Goal: Task Accomplishment & Management: Use online tool/utility

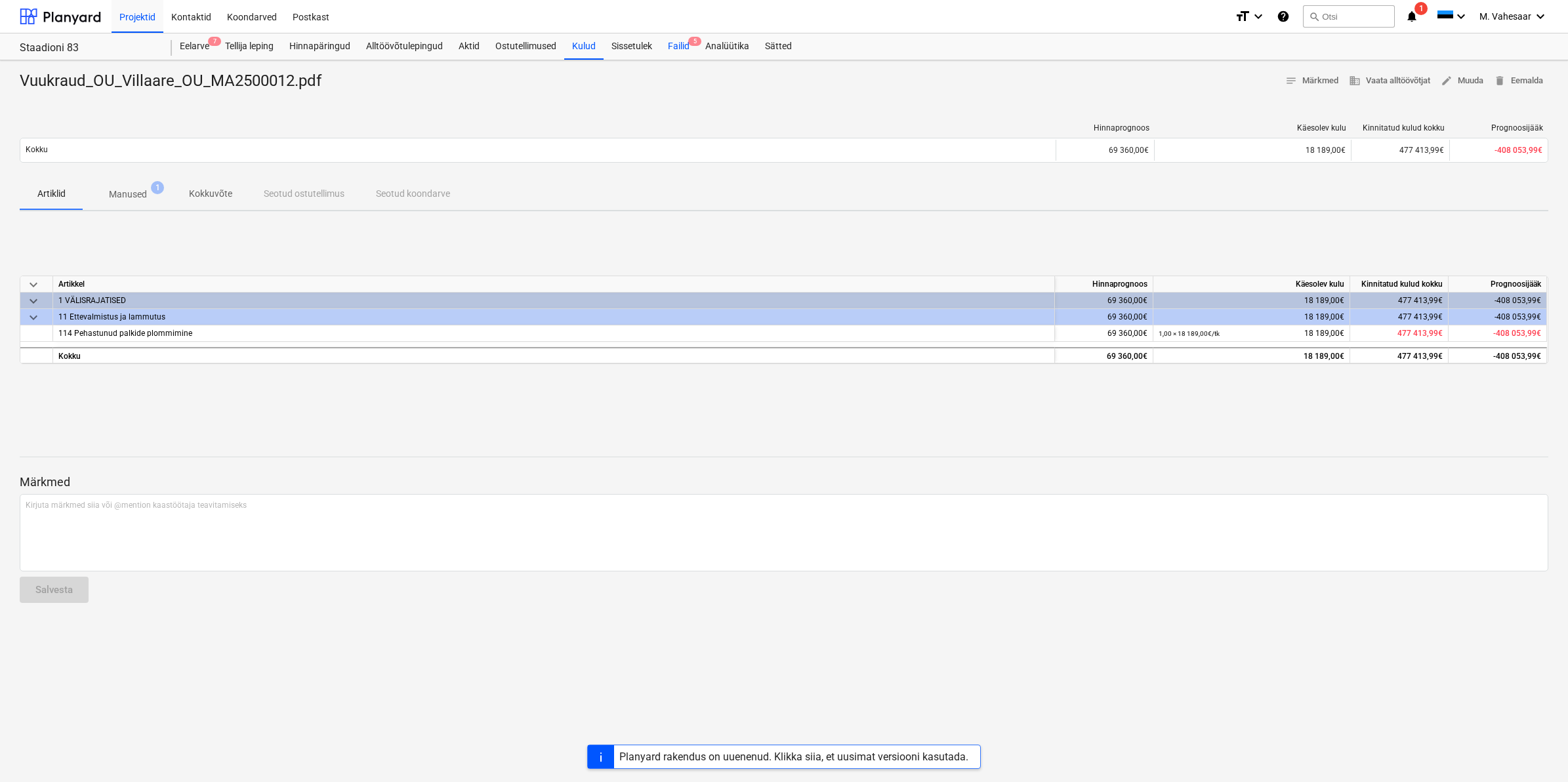
click at [684, 44] on div "Failid 5" at bounding box center [679, 46] width 38 height 26
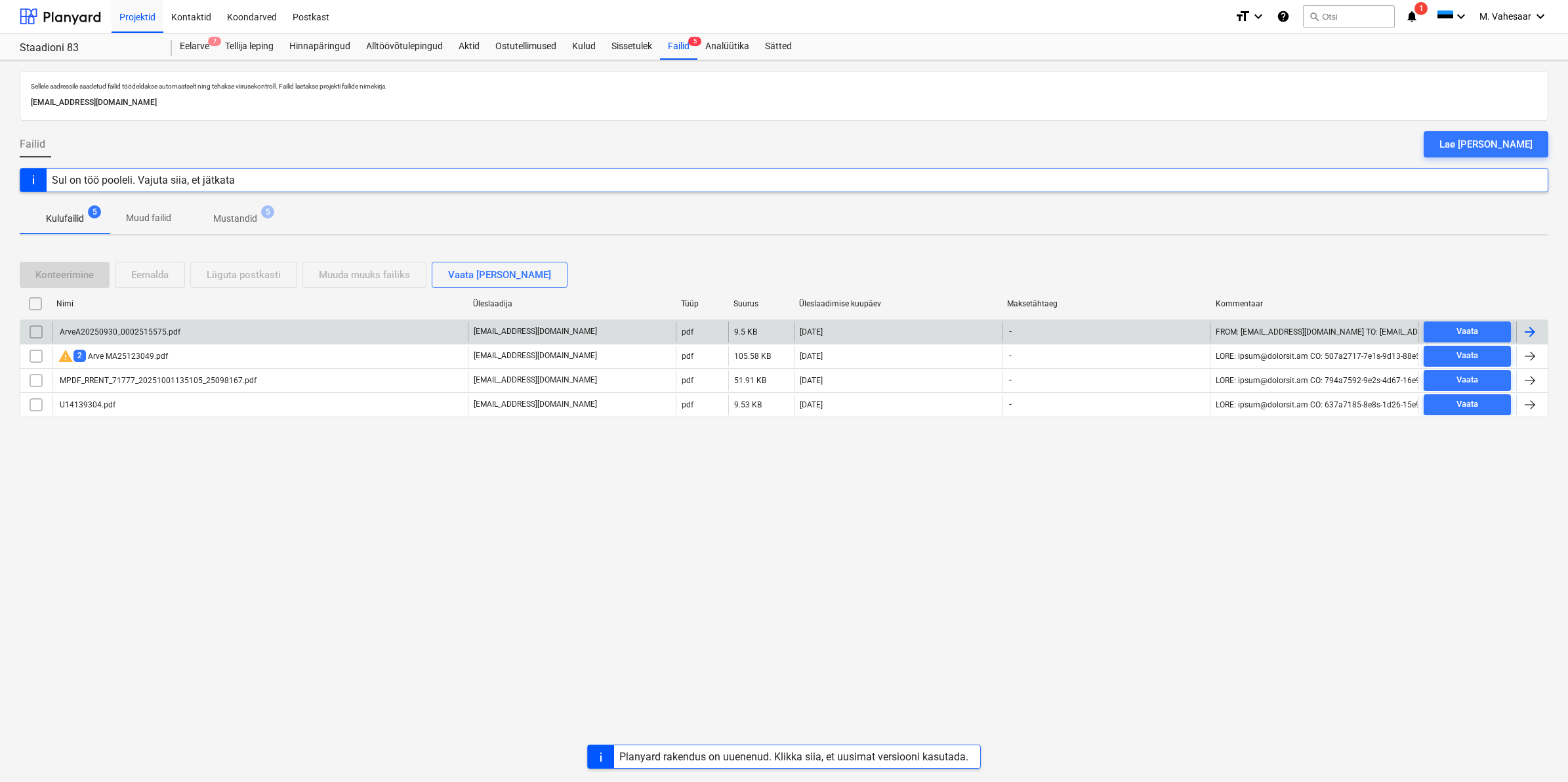
click at [148, 332] on div "ArveA20250930_0002515575.pdf" at bounding box center [119, 332] width 123 height 9
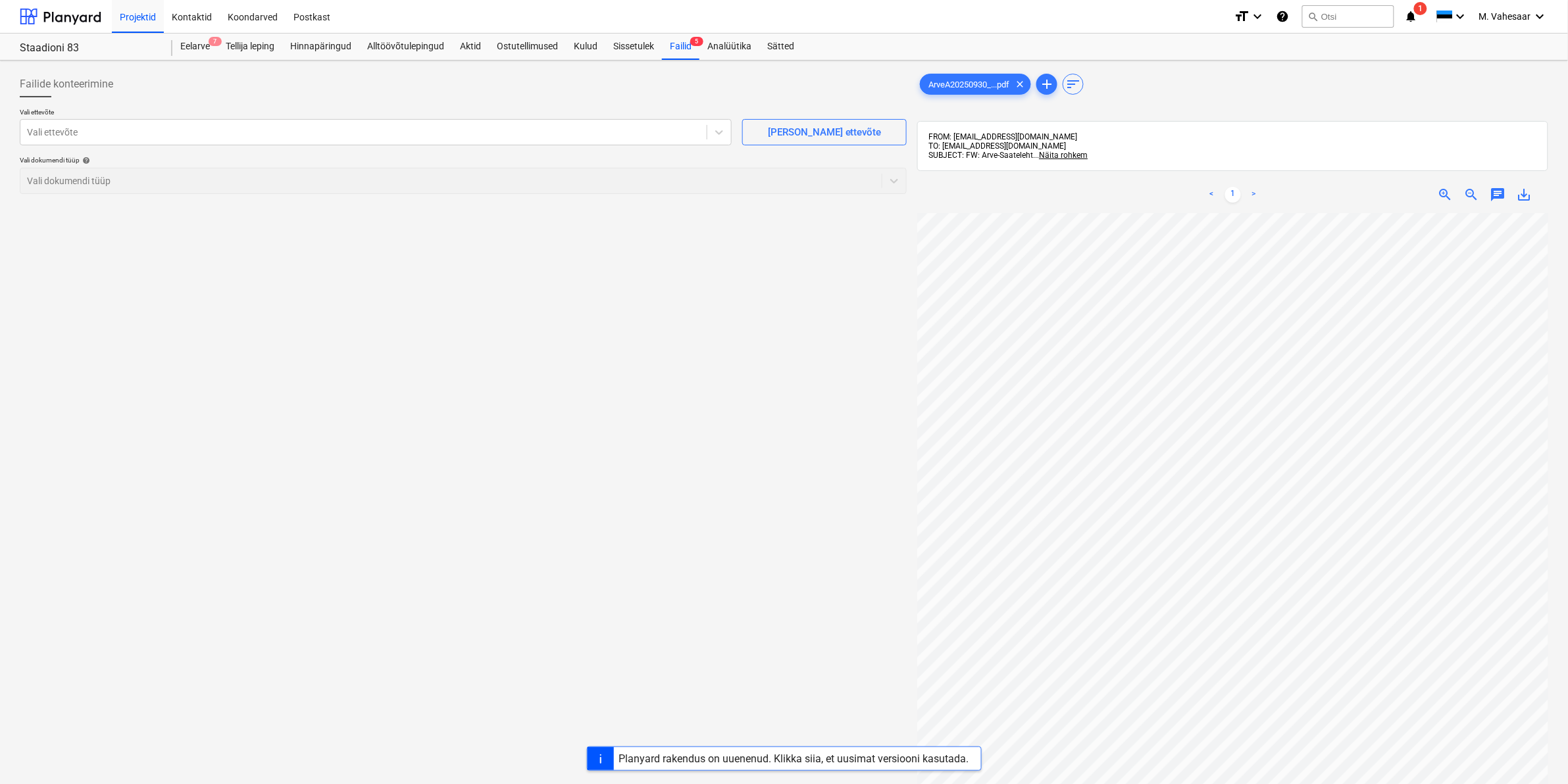
scroll to position [24, 23]
click at [363, 133] on div at bounding box center [363, 132] width 673 height 13
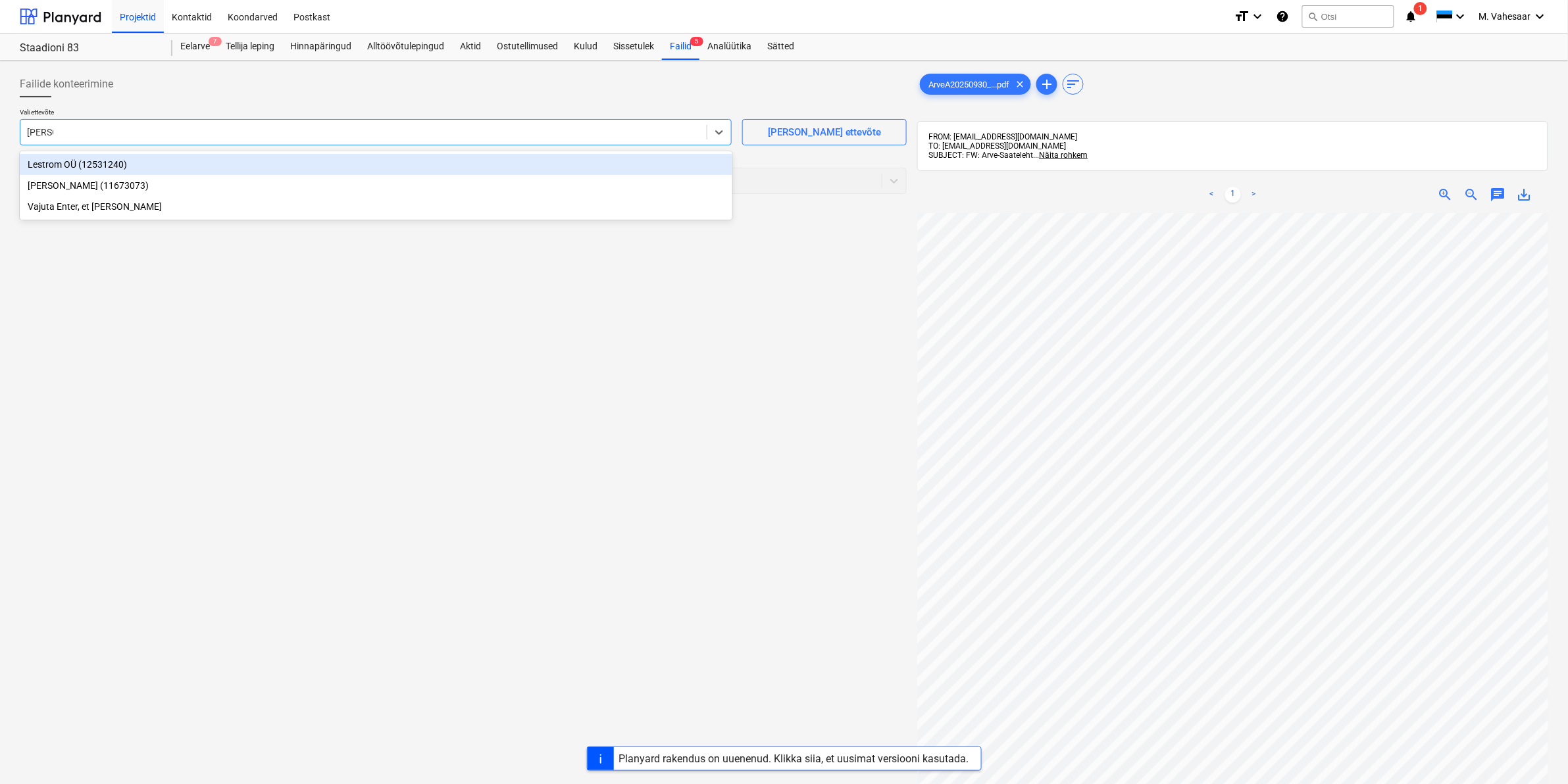
type input "stroma"
click at [77, 163] on div "[PERSON_NAME] (11673073)" at bounding box center [376, 164] width 713 height 21
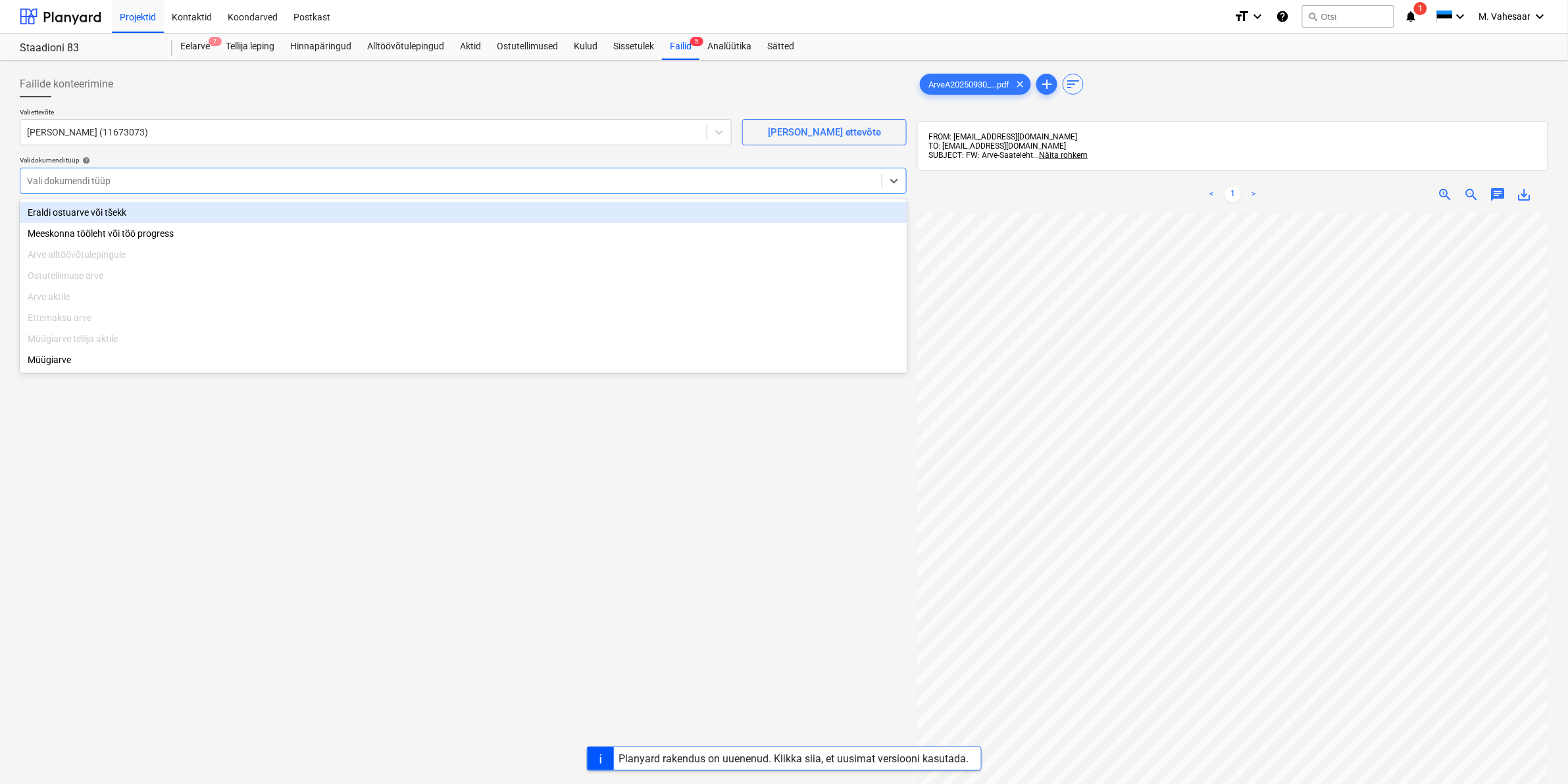
click at [77, 177] on div at bounding box center [451, 181] width 848 height 13
click at [62, 215] on div "Eraldi ostuarve või tšekk" at bounding box center [463, 212] width 887 height 21
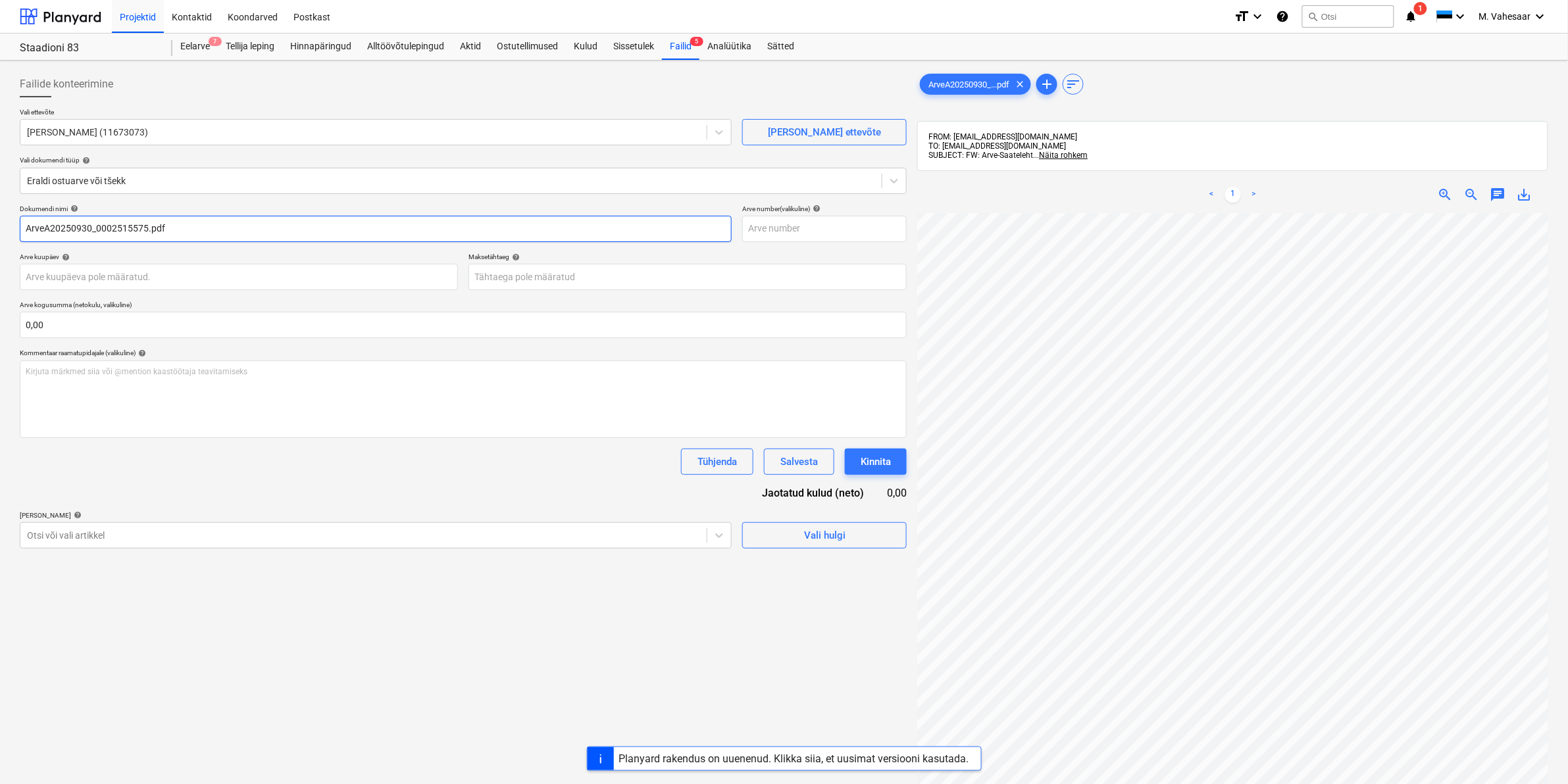
click at [27, 226] on input "ArveA20250930_0002515575.pdf" at bounding box center [376, 228] width 712 height 26
type input "[PERSON_NAME] ArveA20250930_0002515575.pdf"
click at [83, 527] on div "Otsi või vali artikkel" at bounding box center [363, 535] width 686 height 18
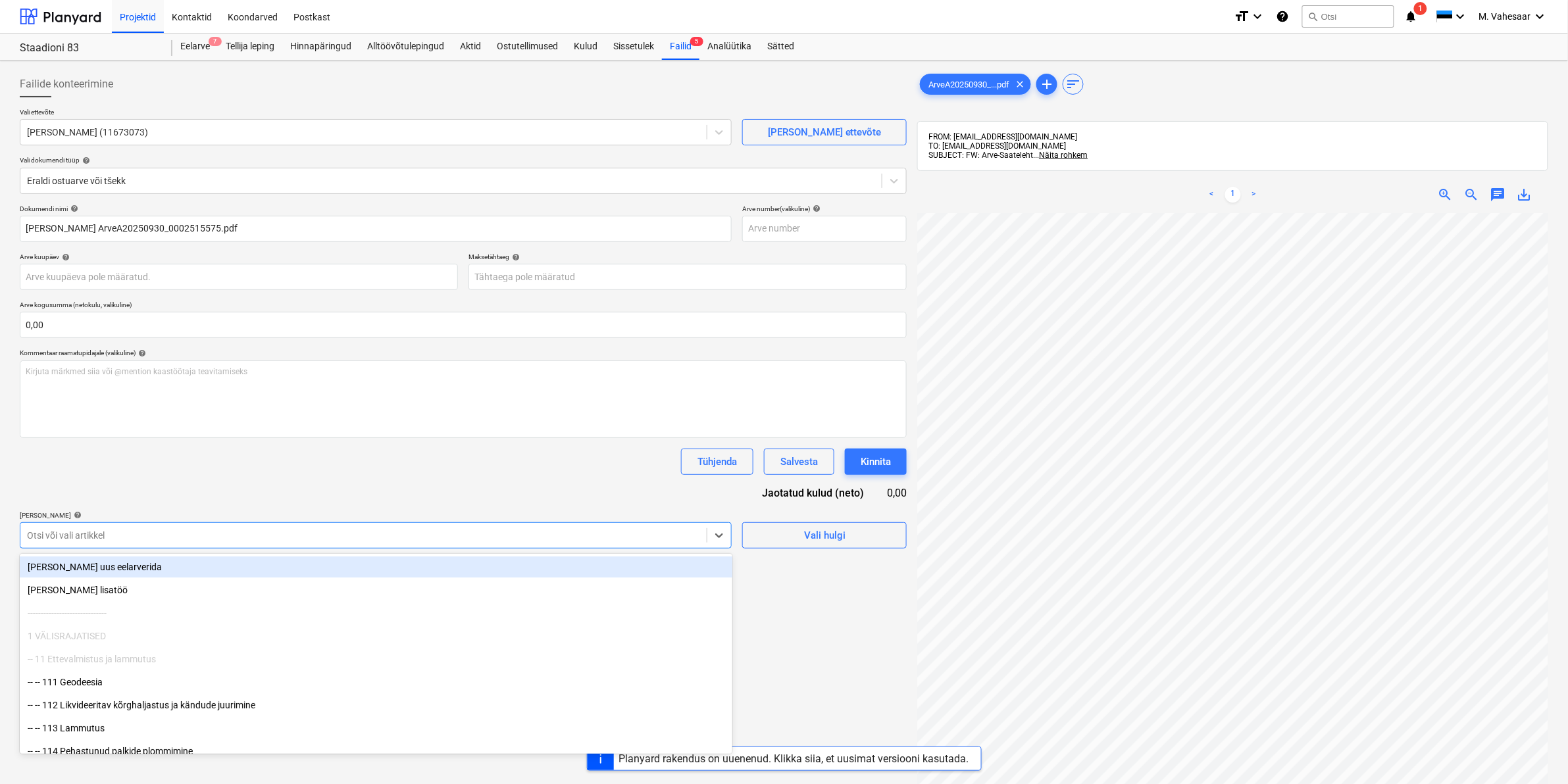
click at [90, 568] on div "[PERSON_NAME] uus eelarverida" at bounding box center [376, 567] width 713 height 21
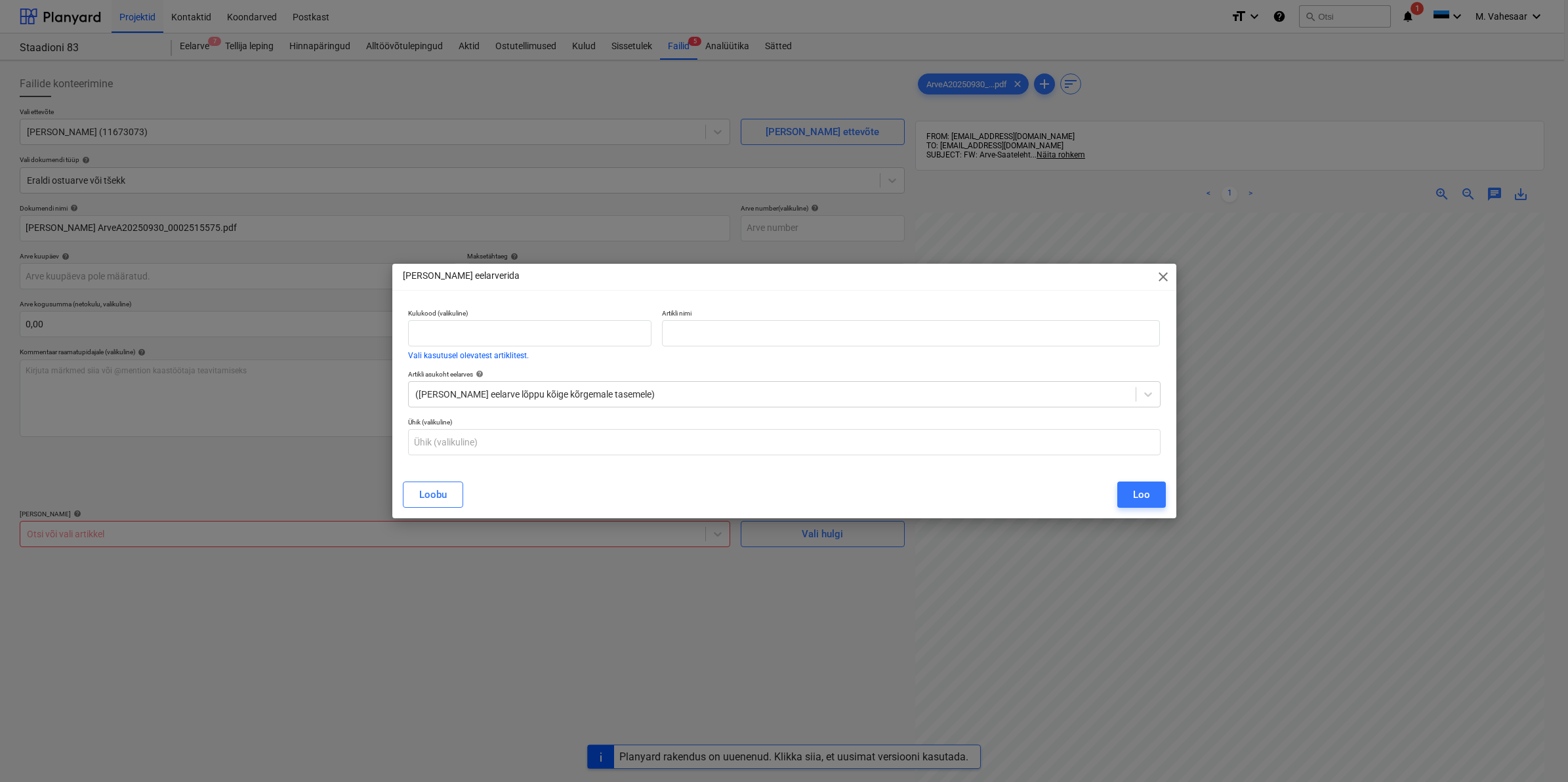
click at [441, 484] on button "Loobu" at bounding box center [433, 495] width 60 height 26
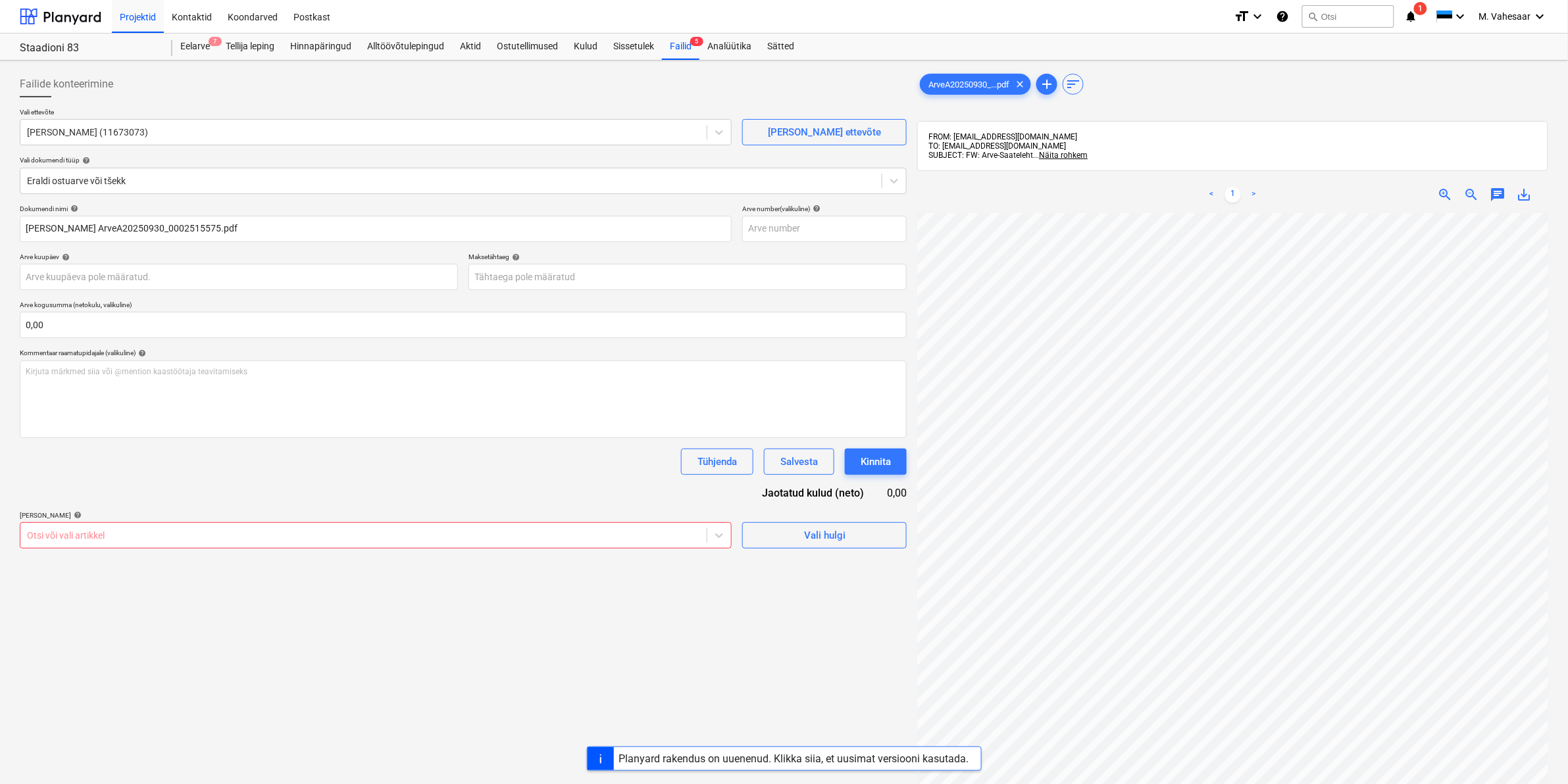
click at [347, 526] on div "Otsi või vali artikkel" at bounding box center [363, 535] width 686 height 18
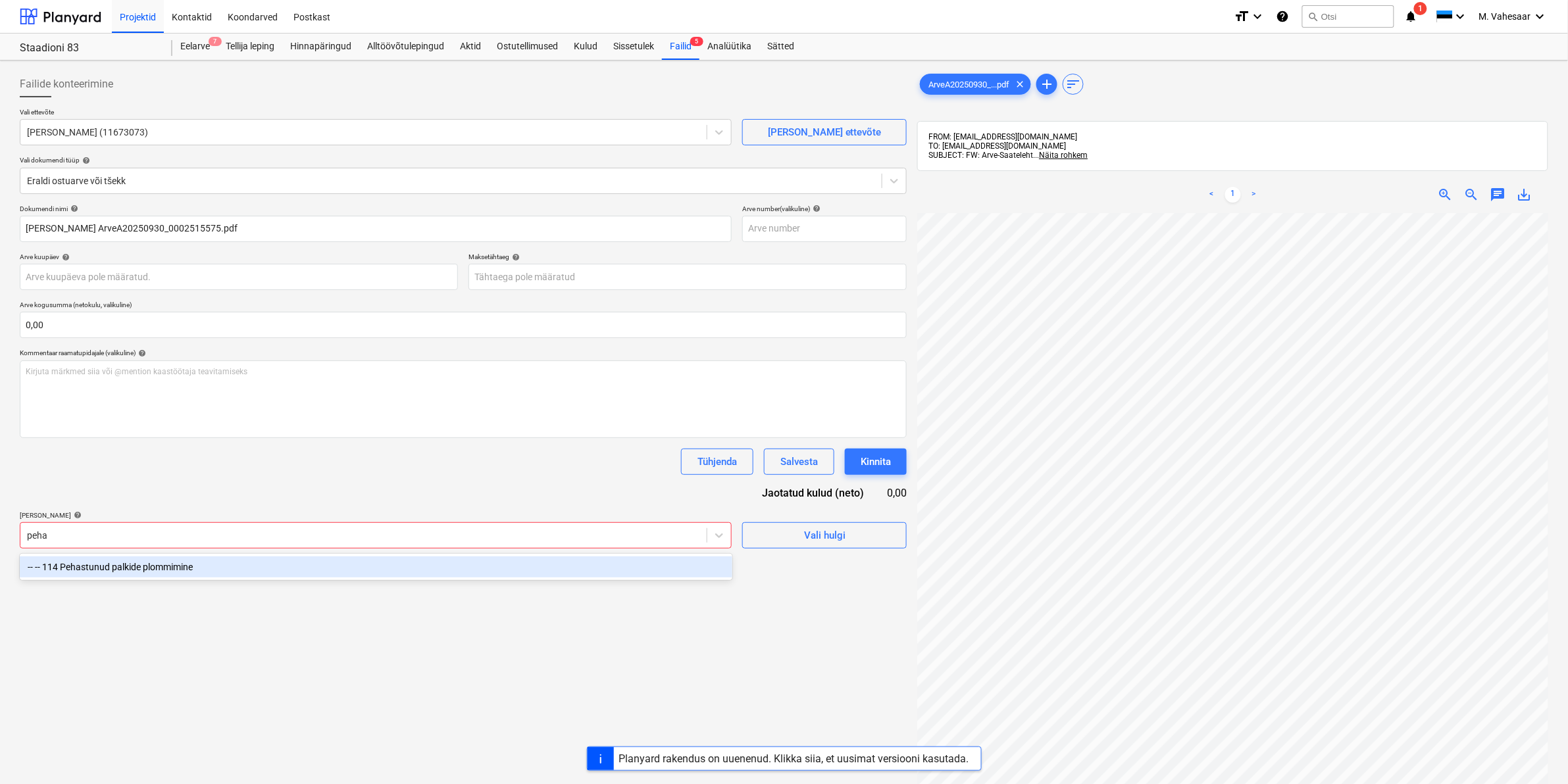
type input "pehas"
click at [200, 564] on div "-- -- 114 Pehastunud palkide plommimine" at bounding box center [376, 567] width 713 height 21
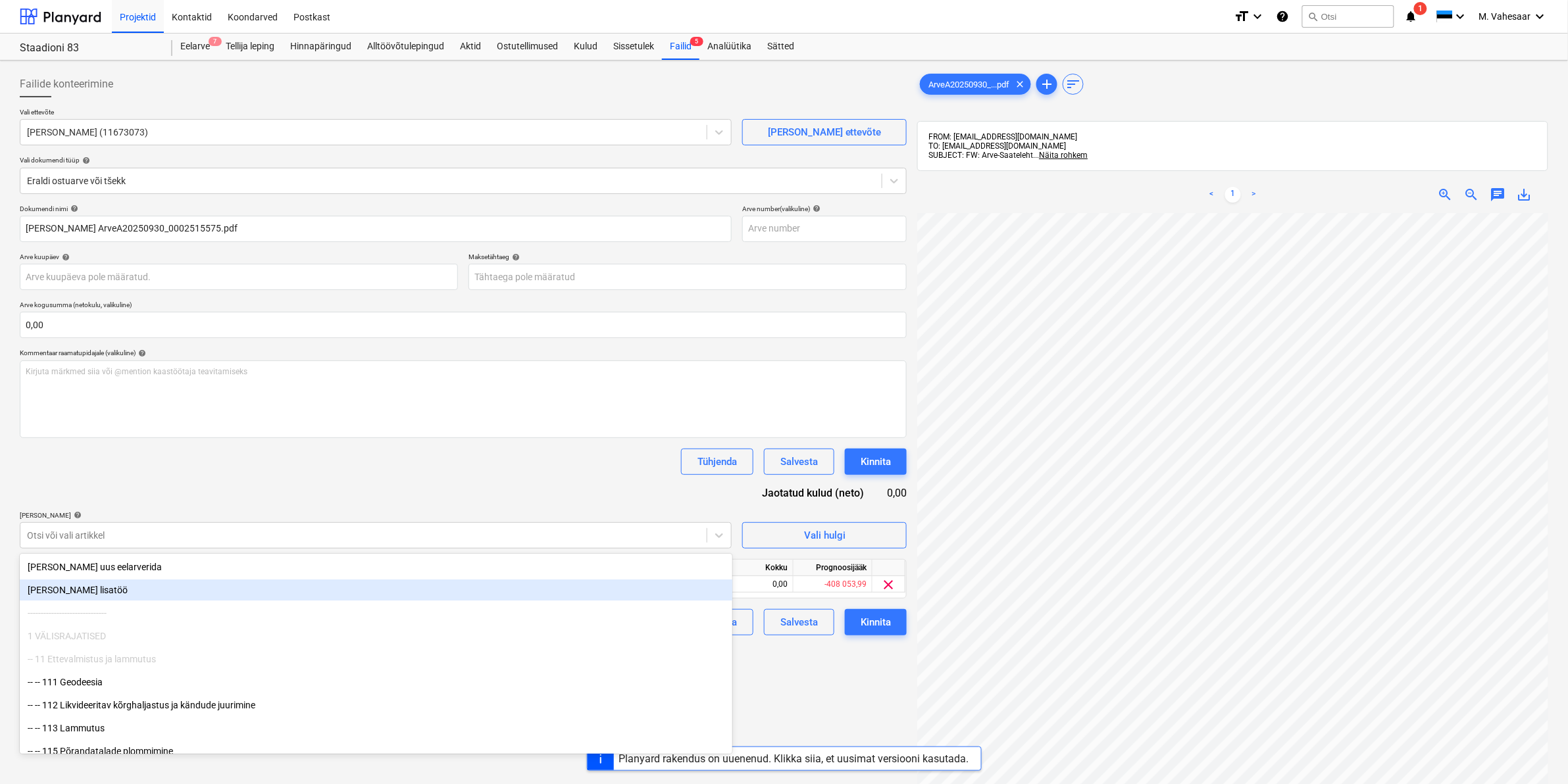
click at [795, 676] on div "Failide konteerimine Vali ettevõte [PERSON_NAME] OÜ (11673073) [PERSON_NAME] uu…" at bounding box center [463, 516] width 898 height 900
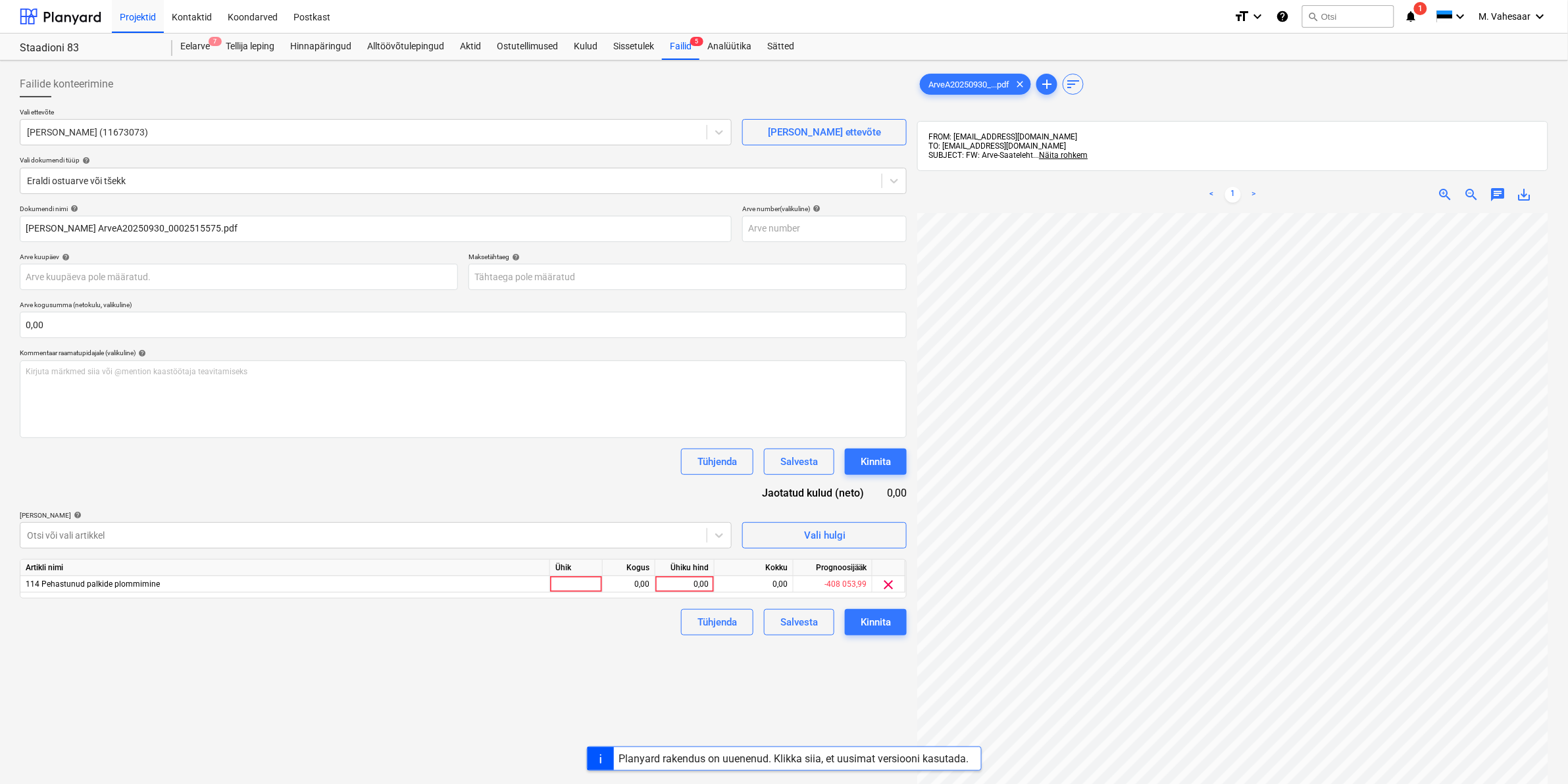
scroll to position [12, 159]
click at [669, 583] on div "0,00" at bounding box center [685, 585] width 48 height 16
type input "81,61"
click at [644, 659] on div "Failide konteerimine Vali ettevõte [PERSON_NAME] OÜ (11673073) [PERSON_NAME] uu…" at bounding box center [463, 516] width 898 height 900
click at [861, 617] on div "Kinnita" at bounding box center [876, 622] width 30 height 17
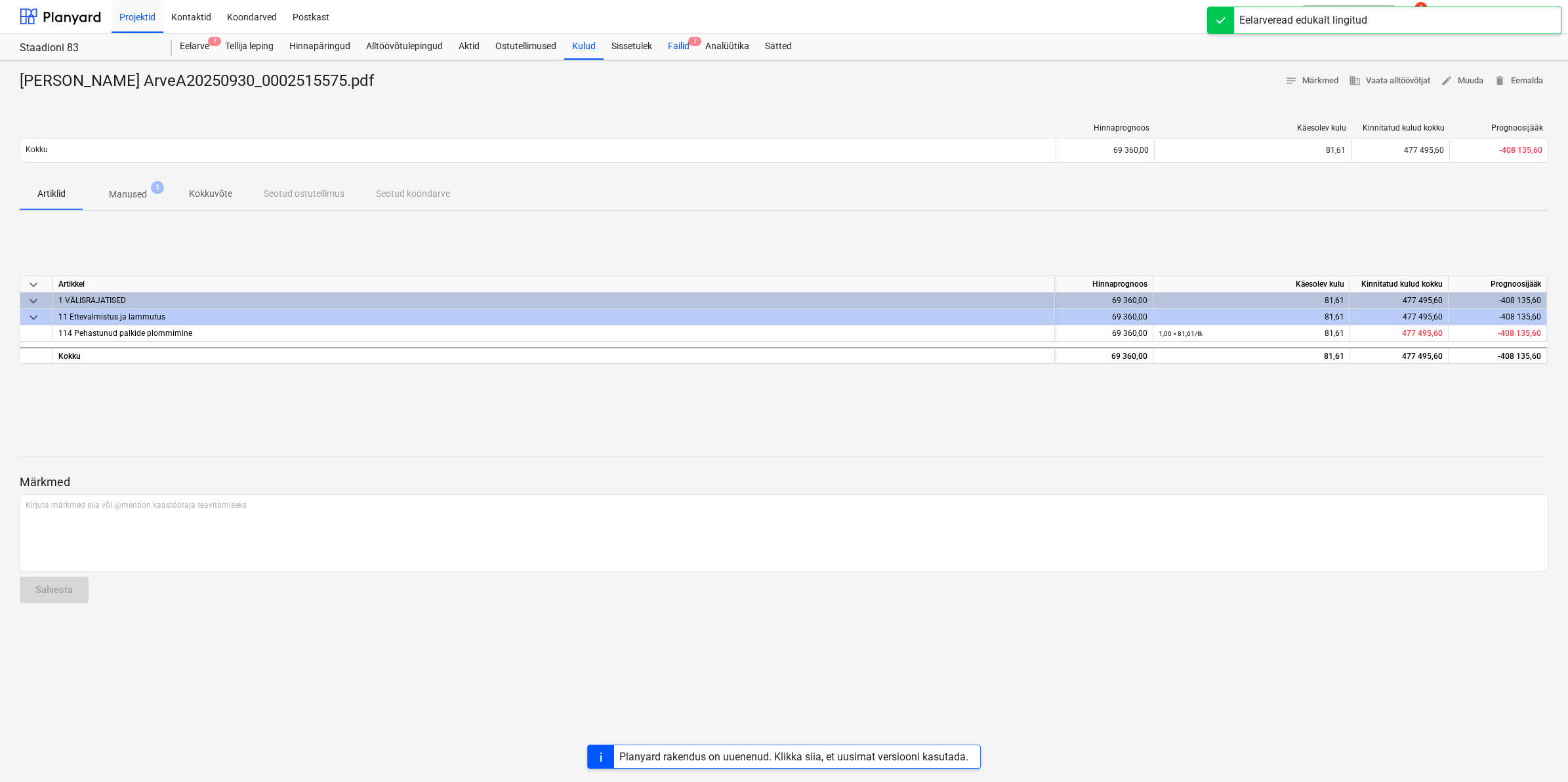
click at [674, 50] on div "Failid 7" at bounding box center [679, 46] width 38 height 26
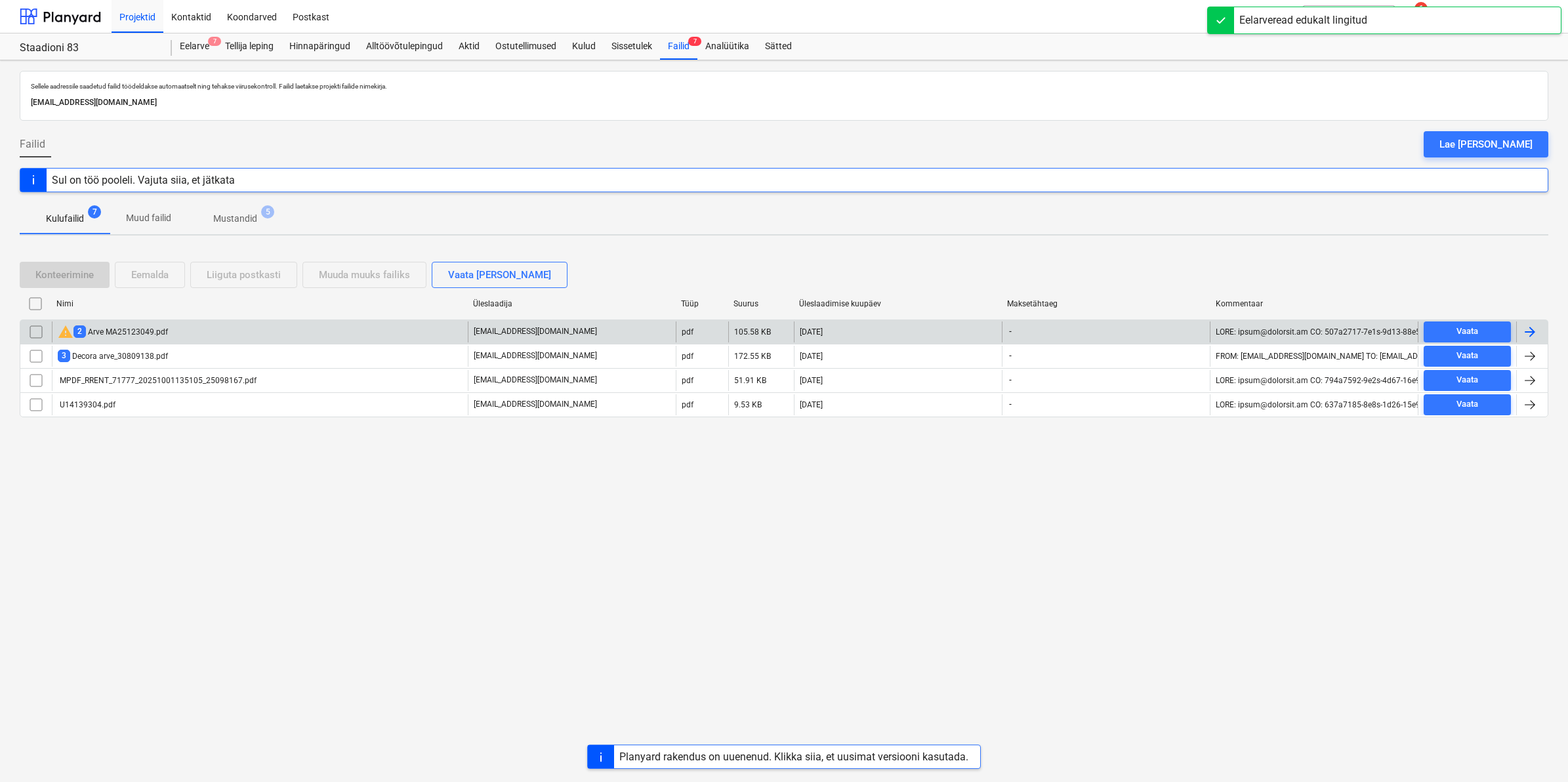
click at [160, 328] on div "warning 2 Arve MA25123049.pdf" at bounding box center [113, 332] width 110 height 16
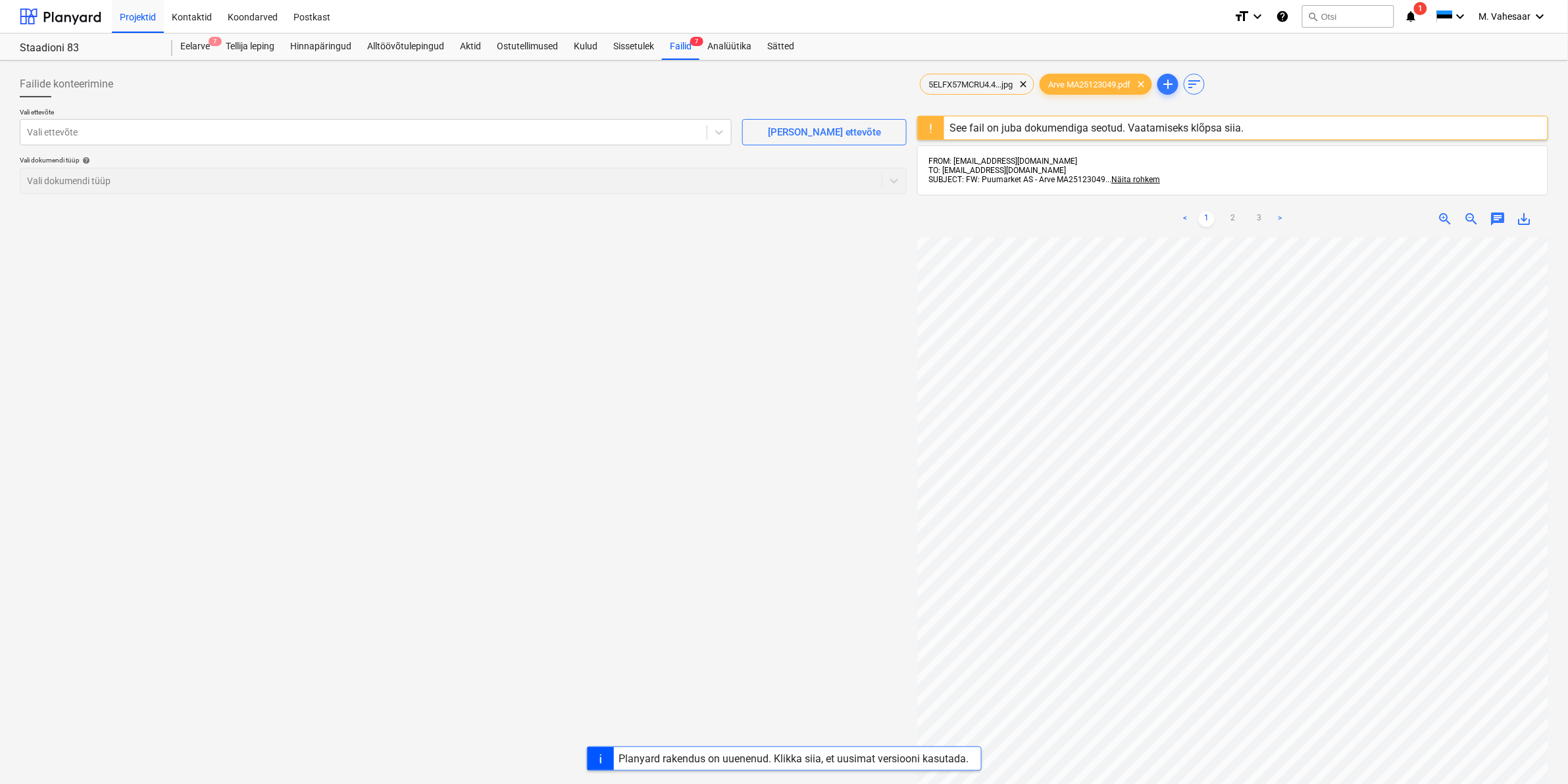
scroll to position [329, 0]
click at [1262, 219] on link "3" at bounding box center [1259, 219] width 16 height 16
click at [1231, 215] on link "2" at bounding box center [1233, 219] width 16 height 16
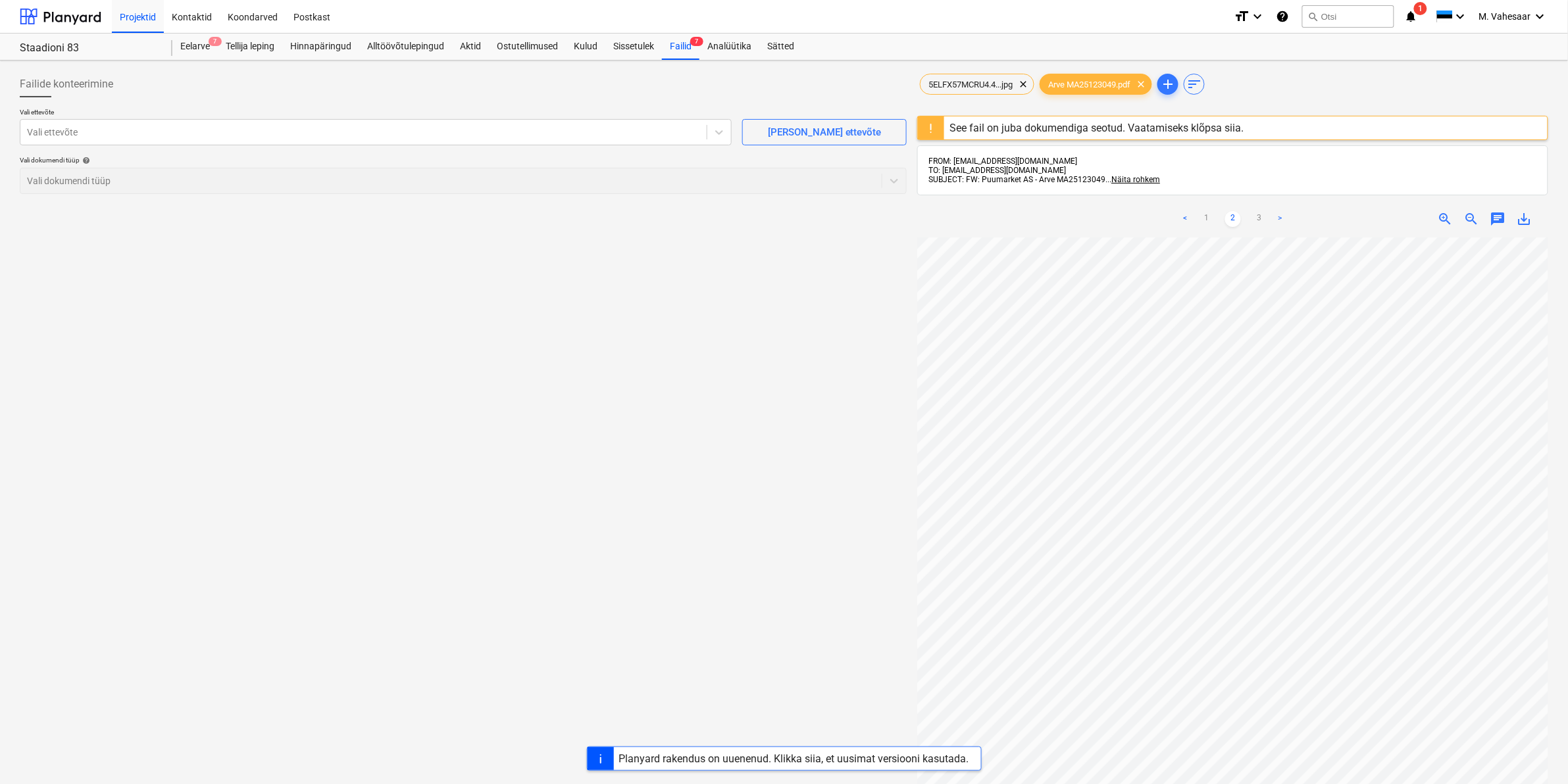
click at [965, 127] on div "See fail on juba dokumendiga seotud. Vaatamiseks klõpsa siia." at bounding box center [1097, 128] width 294 height 12
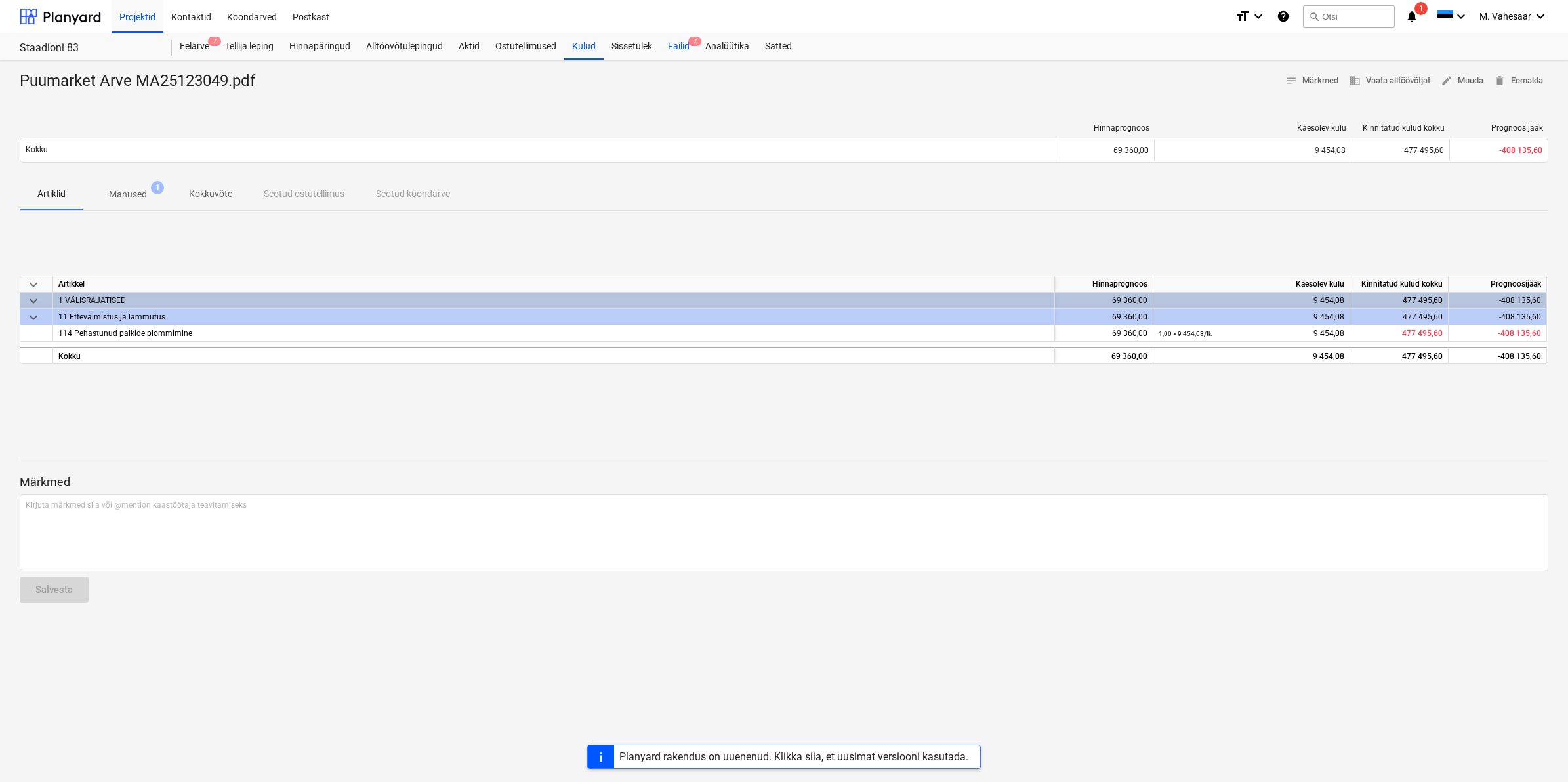
click at [683, 50] on div "Failid 7" at bounding box center [679, 46] width 38 height 26
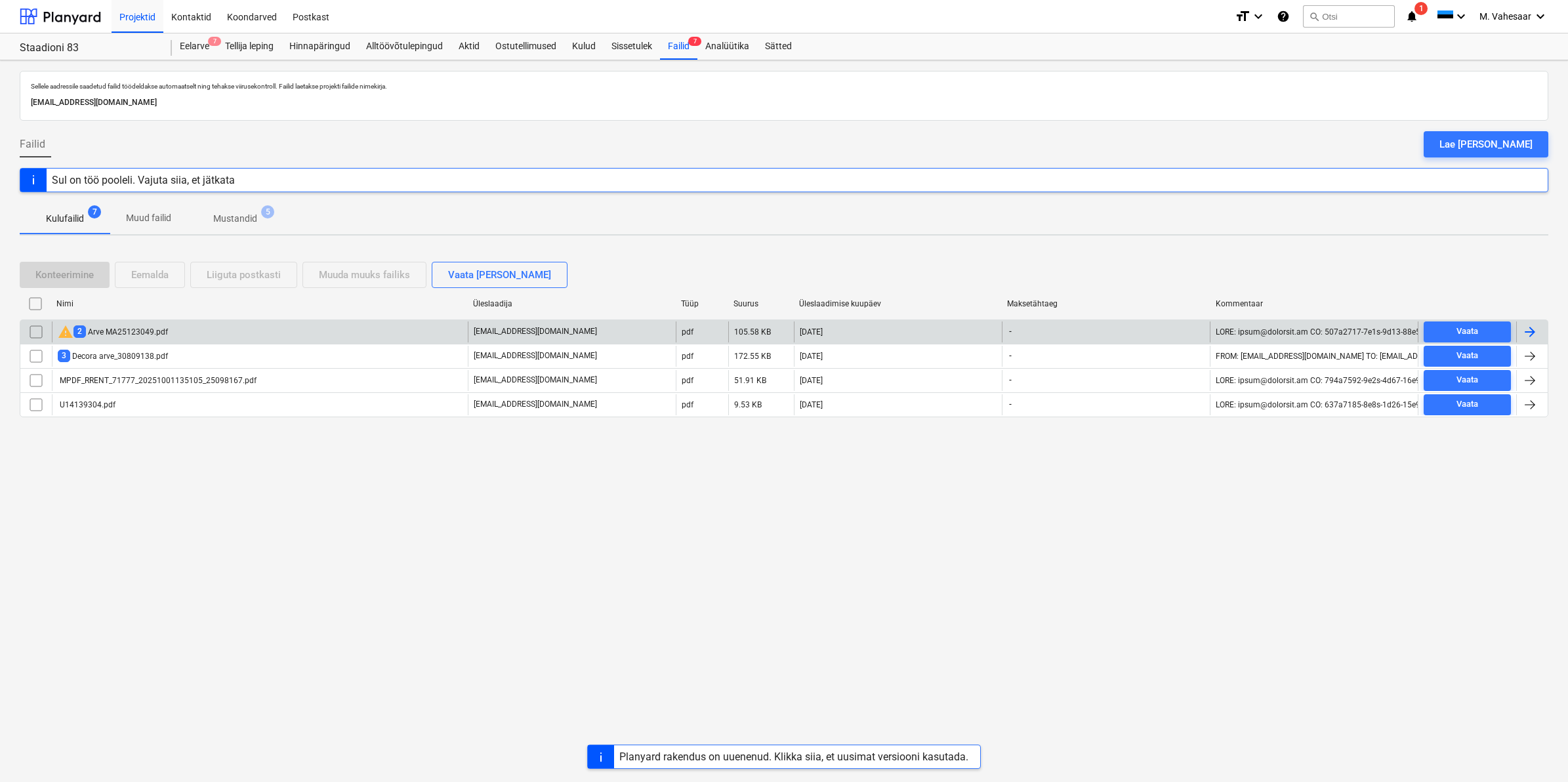
click at [33, 332] on input "checkbox" at bounding box center [36, 332] width 21 height 21
click at [148, 273] on div "Eemalda" at bounding box center [149, 274] width 38 height 17
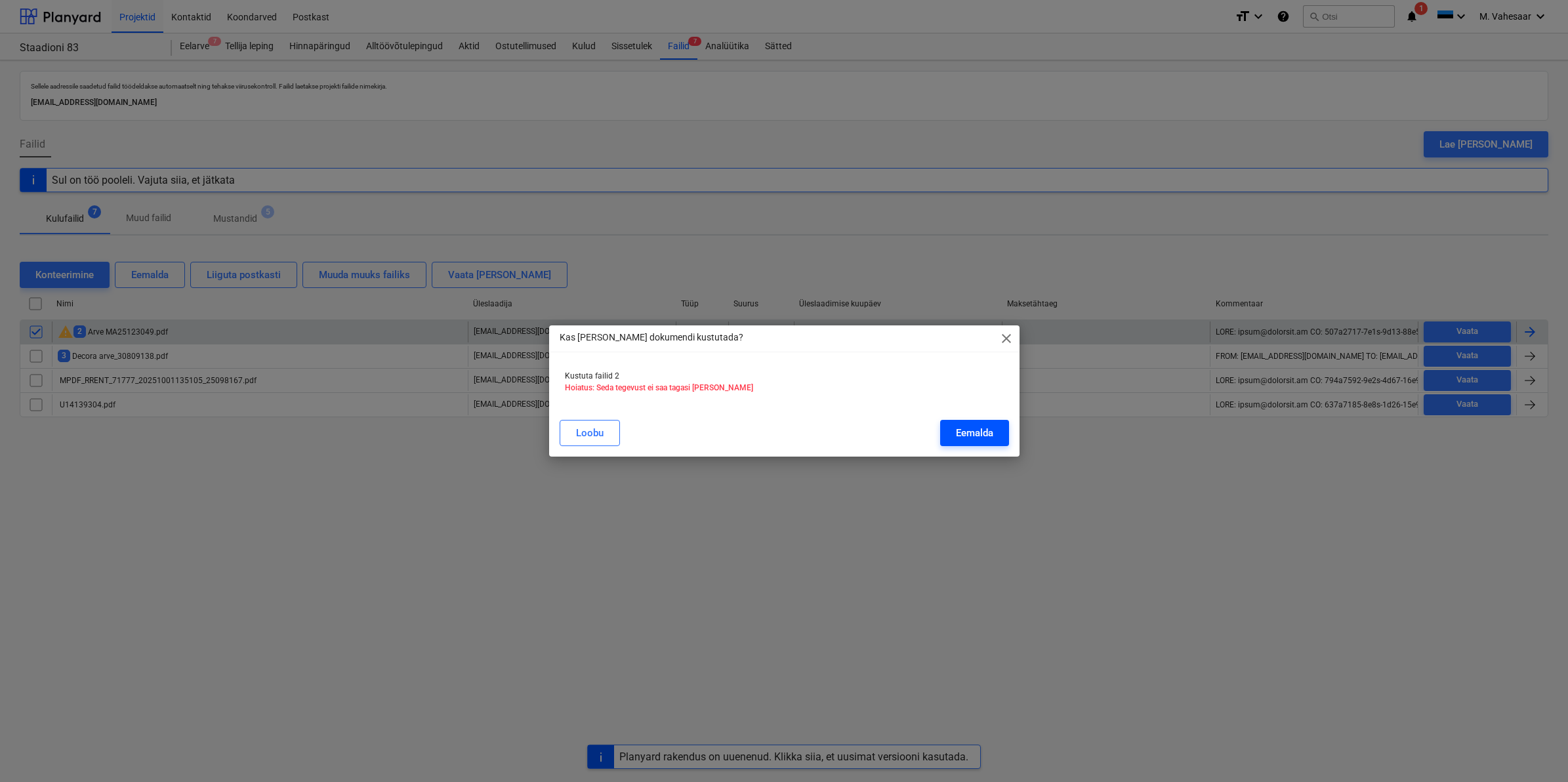
click at [978, 432] on div "Eemalda" at bounding box center [974, 433] width 38 height 17
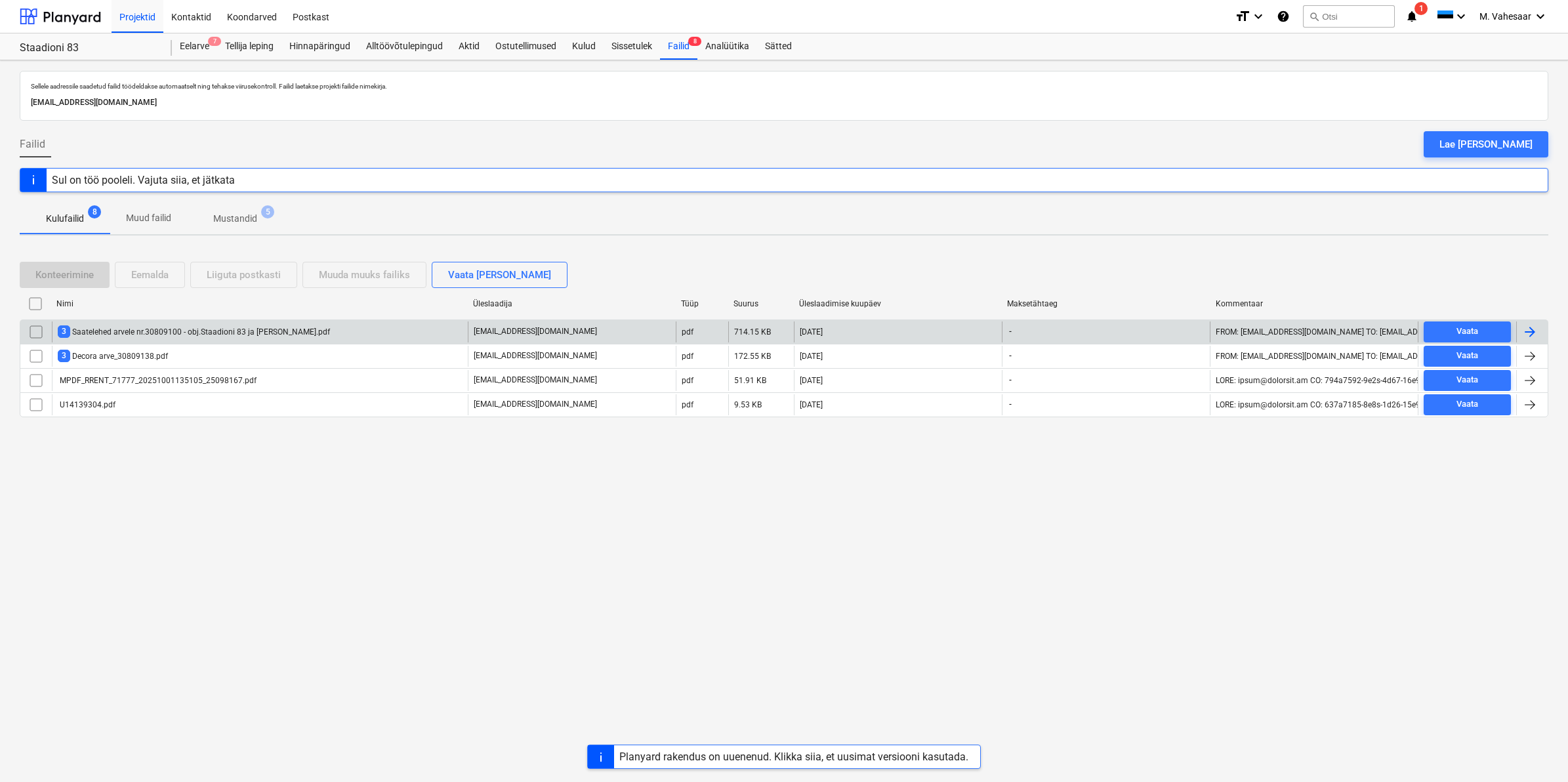
click at [142, 330] on div "3 Saatelehed arvele nr.30809100 - obj.Staadioni 83 ja [PERSON_NAME].pdf" at bounding box center [194, 332] width 272 height 12
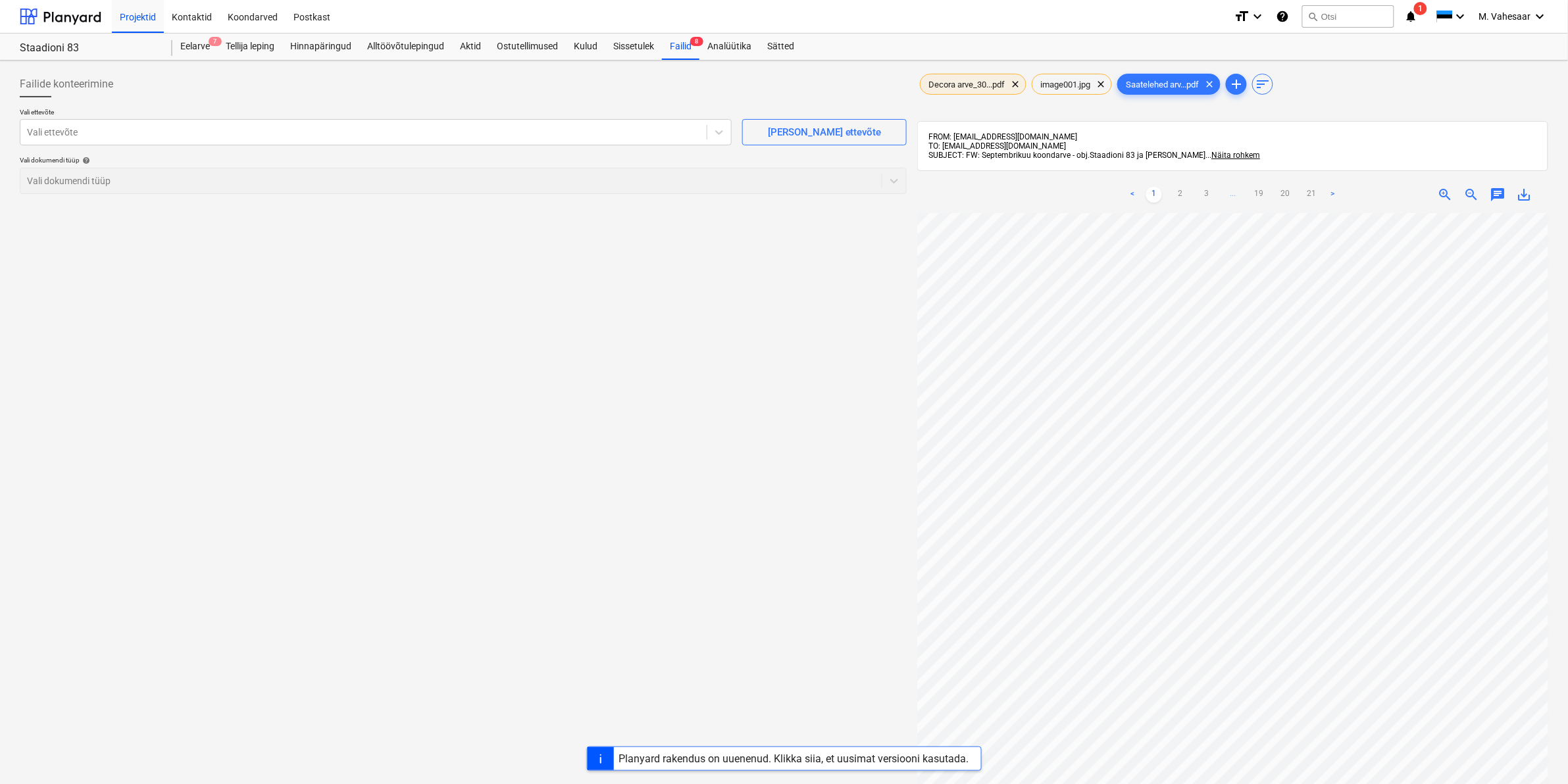
click at [978, 86] on span "Decora arve_30...pdf" at bounding box center [967, 84] width 92 height 10
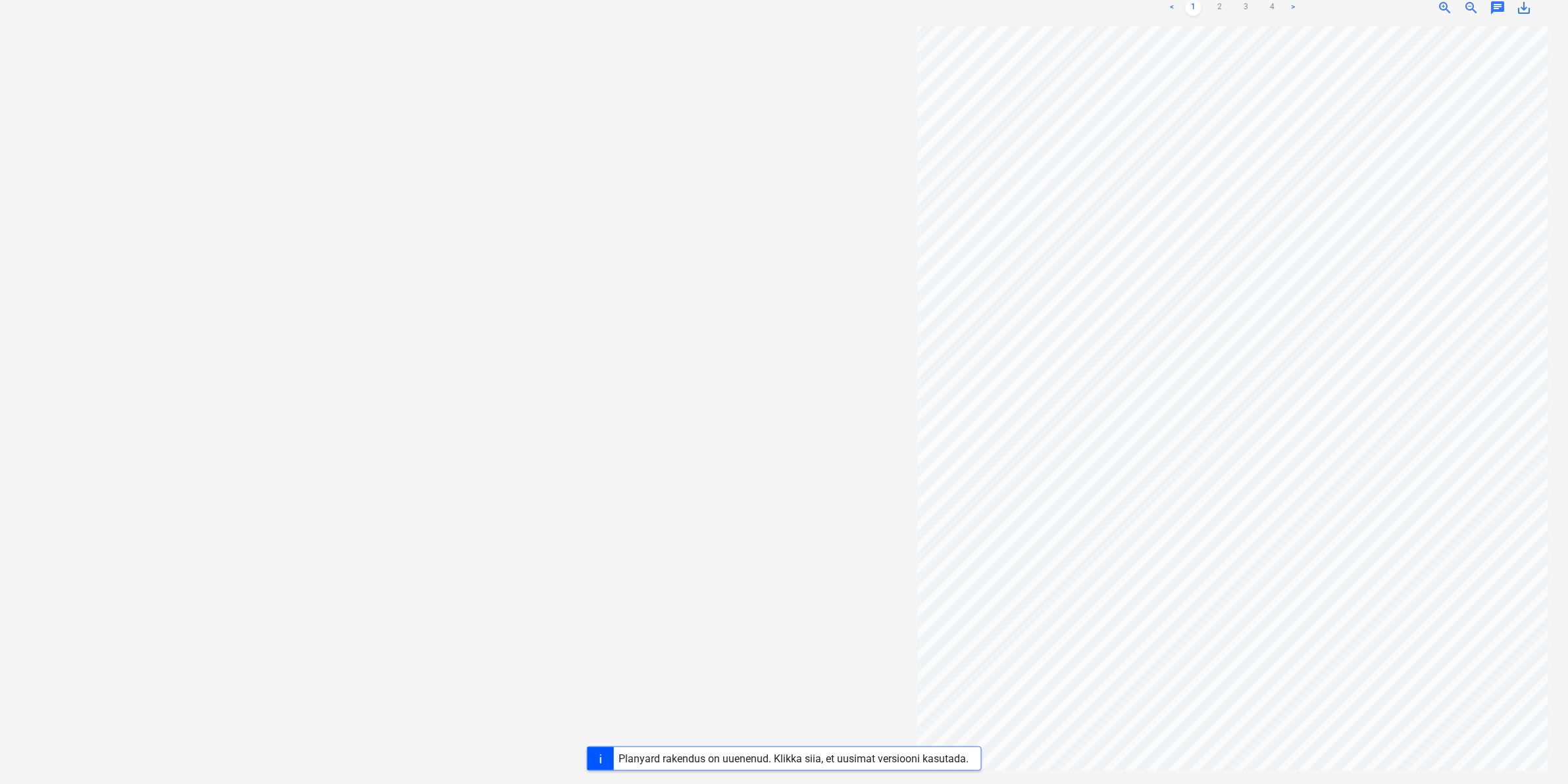
scroll to position [369, 159]
click at [1271, 12] on div "Projekti ületoomine ebaõnnestus" at bounding box center [1314, 14] width 152 height 16
click at [1271, 9] on div "Projekti ületoomine ebaõnnestus" at bounding box center [1314, 14] width 152 height 16
click at [1274, 7] on div "Projekti ületoomine ebaõnnestus" at bounding box center [1314, 14] width 152 height 16
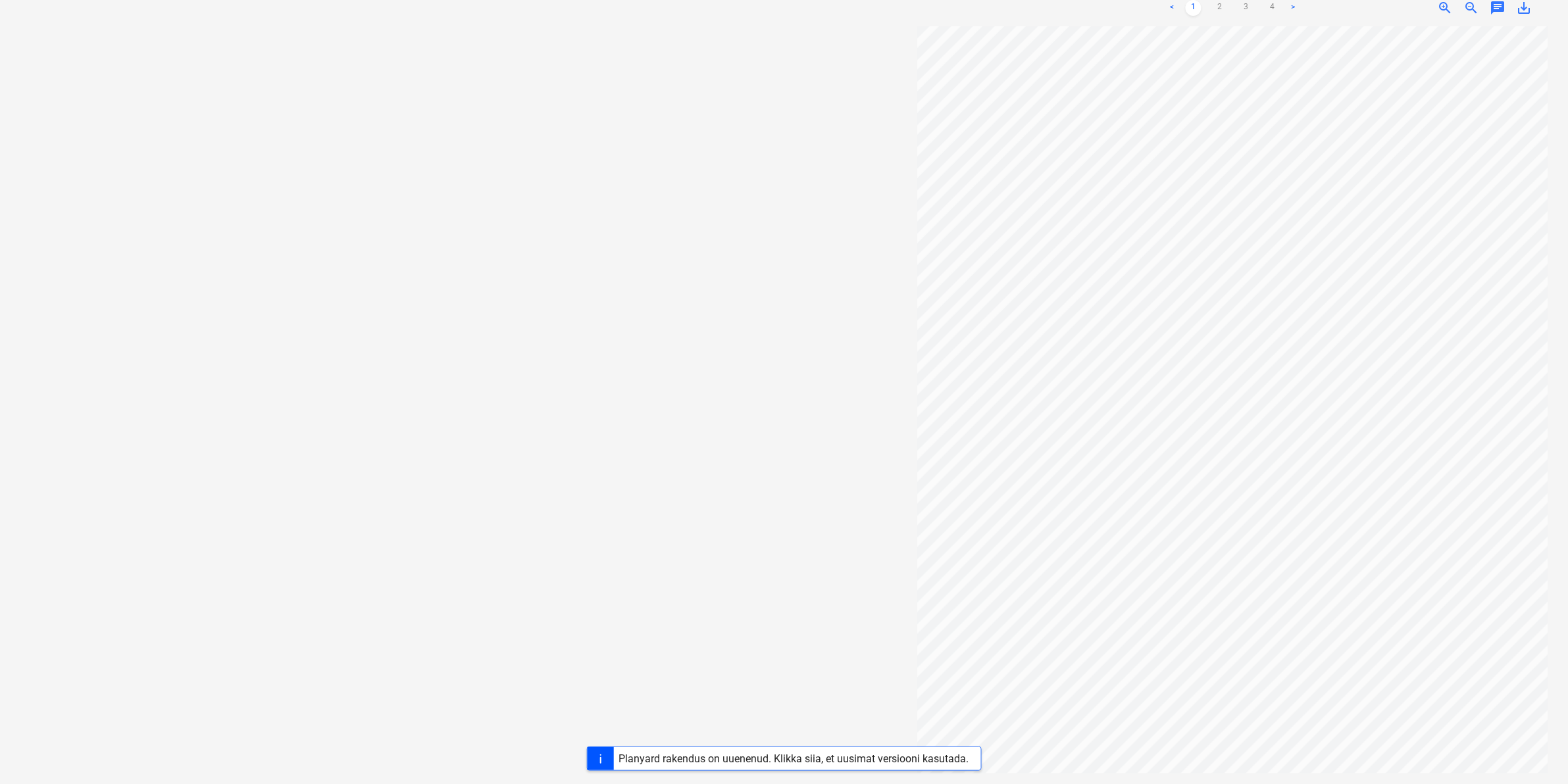
click at [1275, 4] on div "Projekti ületoomine ebaõnnestus" at bounding box center [1314, 14] width 163 height 26
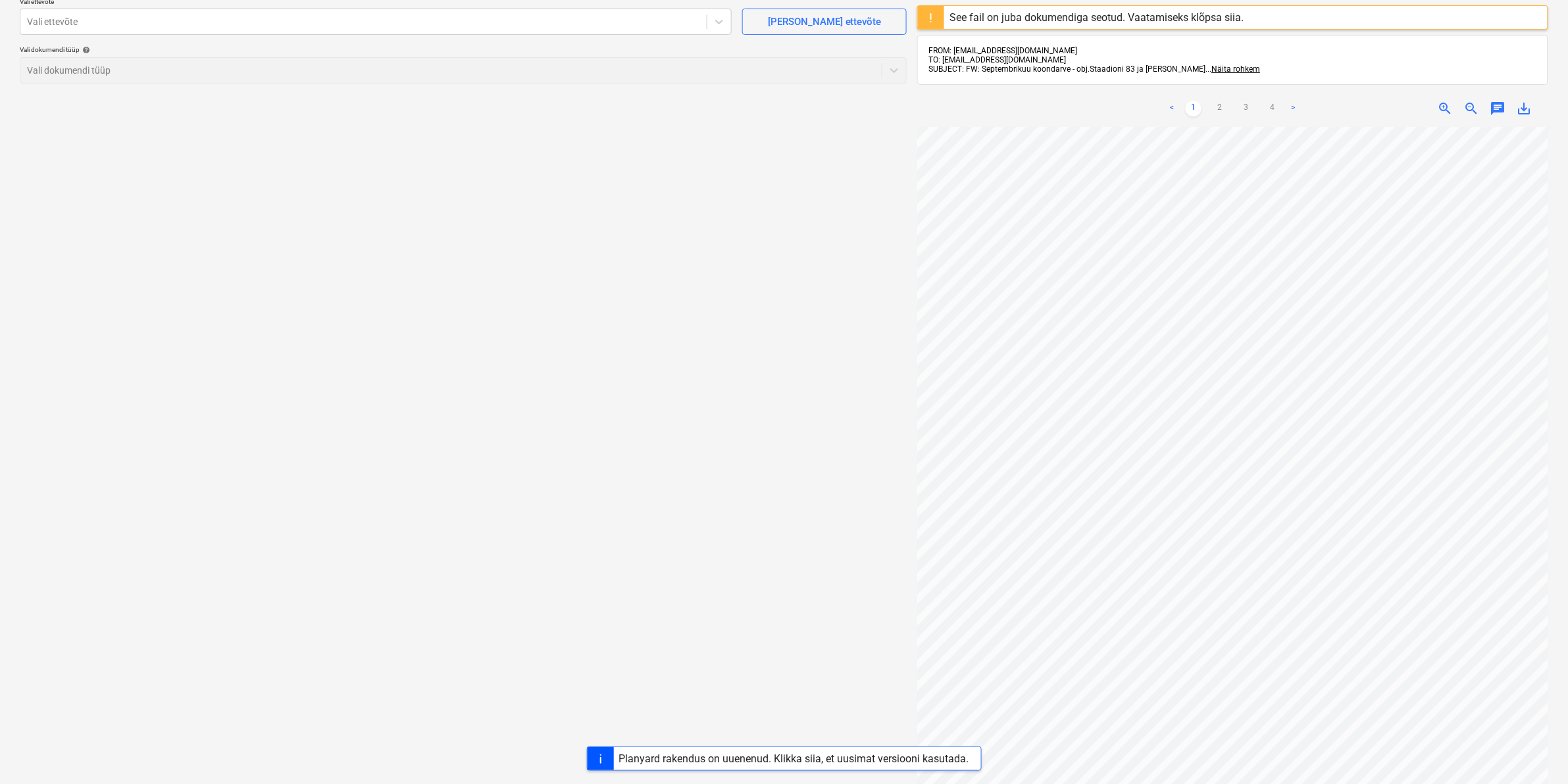
scroll to position [0, 0]
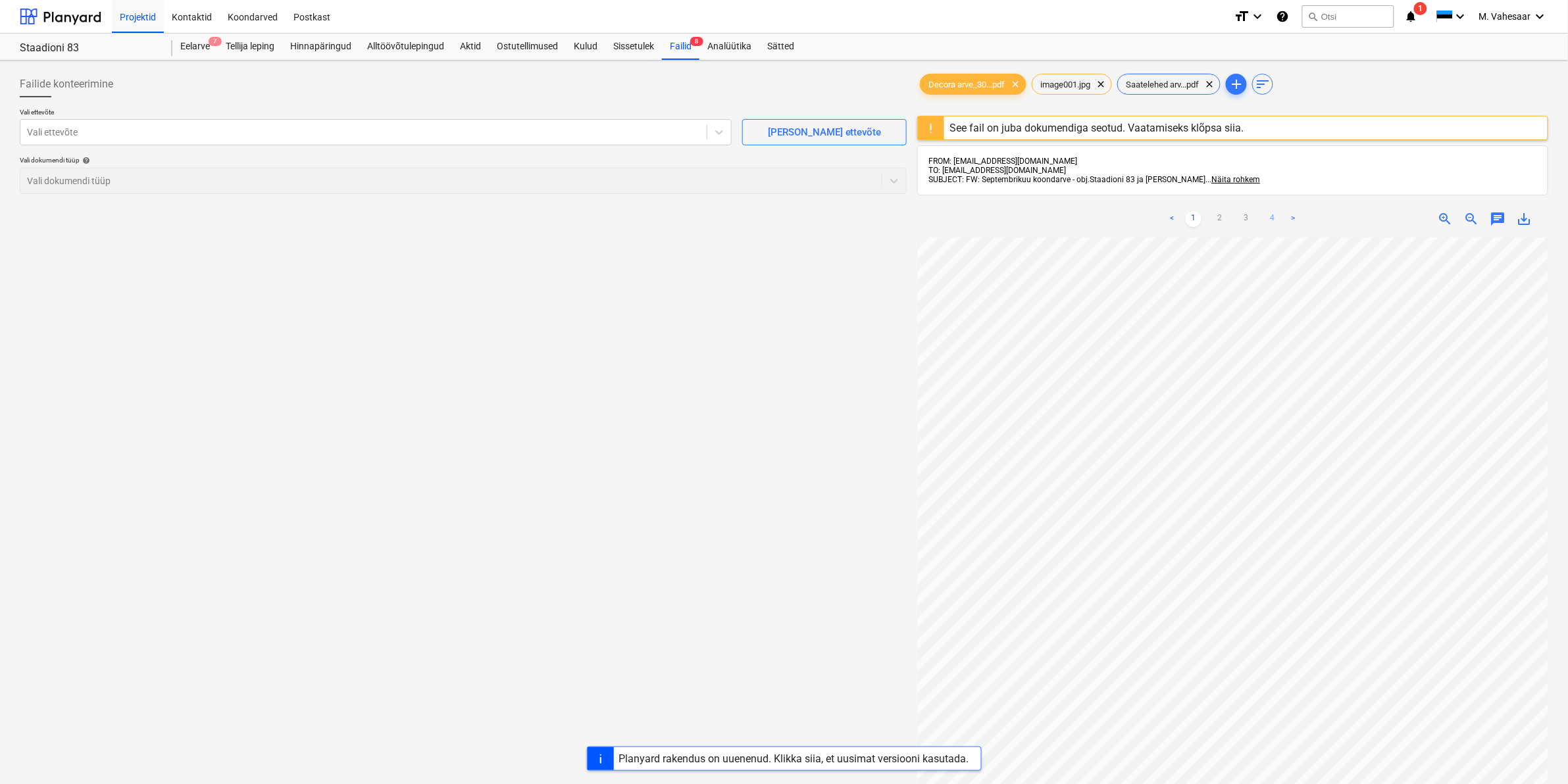
click at [1270, 214] on link "4" at bounding box center [1272, 219] width 16 height 16
click at [679, 40] on div "Failid 8" at bounding box center [681, 47] width 38 height 26
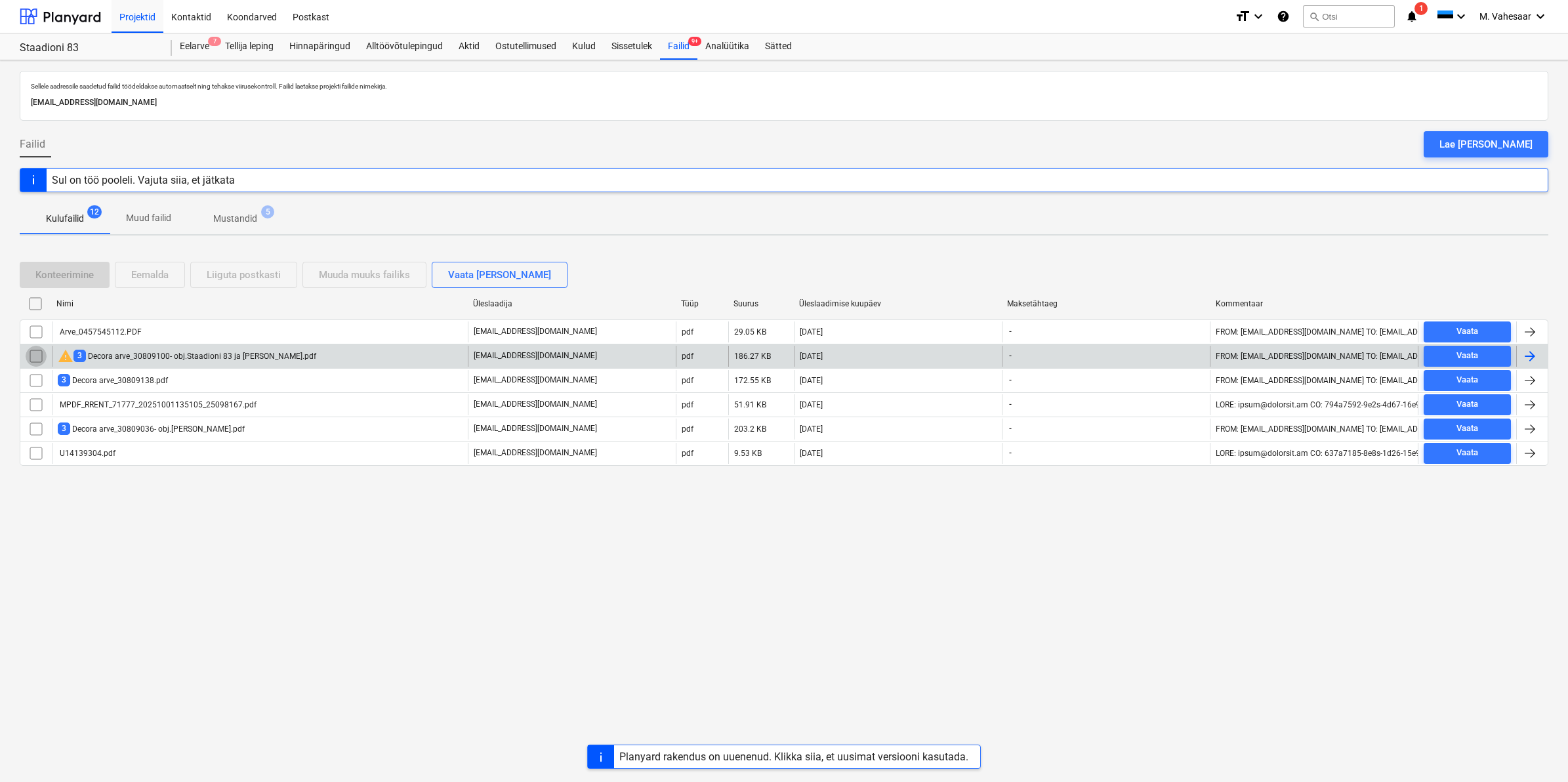
click at [36, 359] on input "checkbox" at bounding box center [36, 356] width 21 height 21
click at [168, 274] on div "Eemalda" at bounding box center [149, 274] width 38 height 17
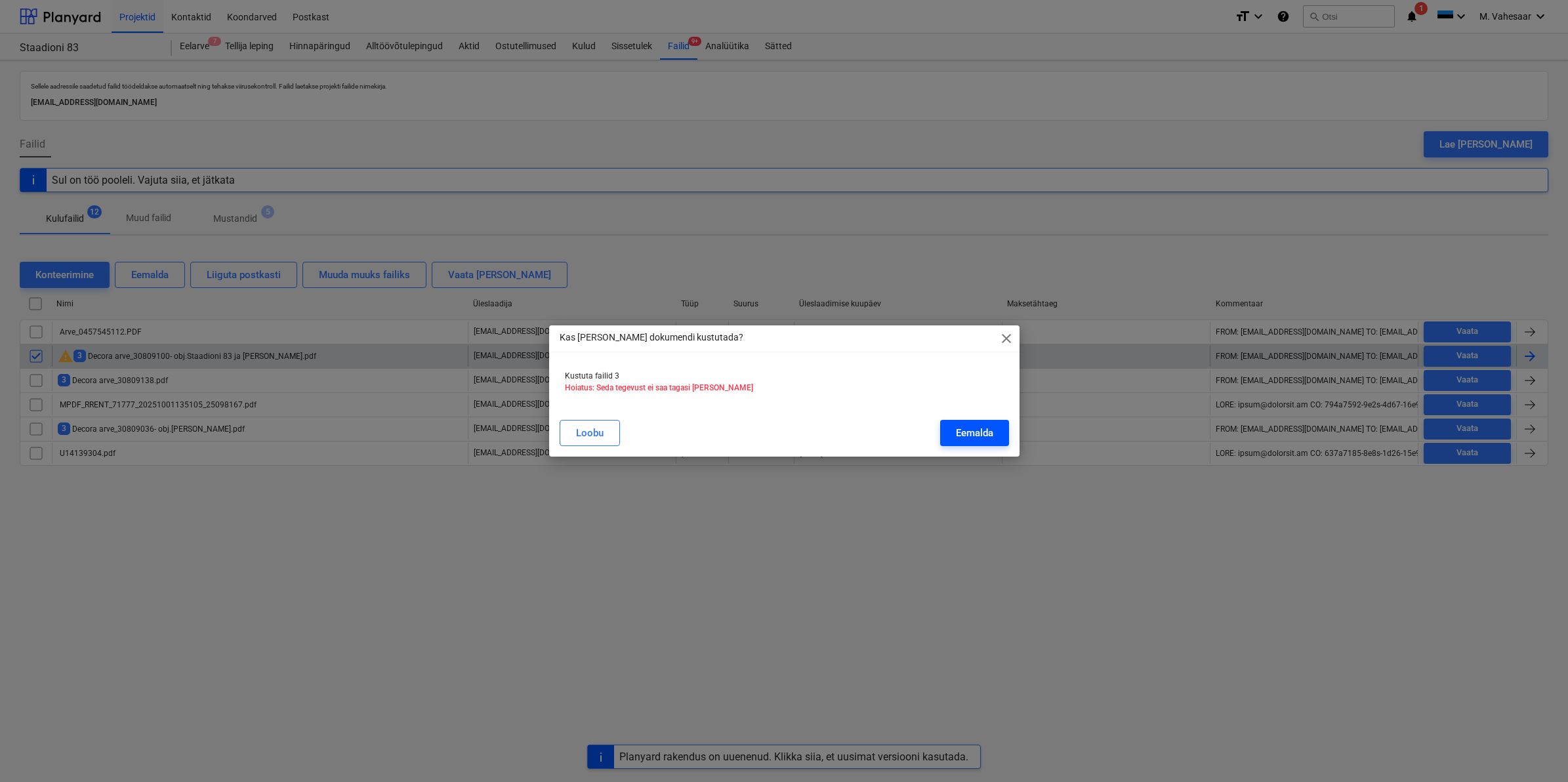
click at [984, 429] on div "Eemalda" at bounding box center [974, 433] width 38 height 17
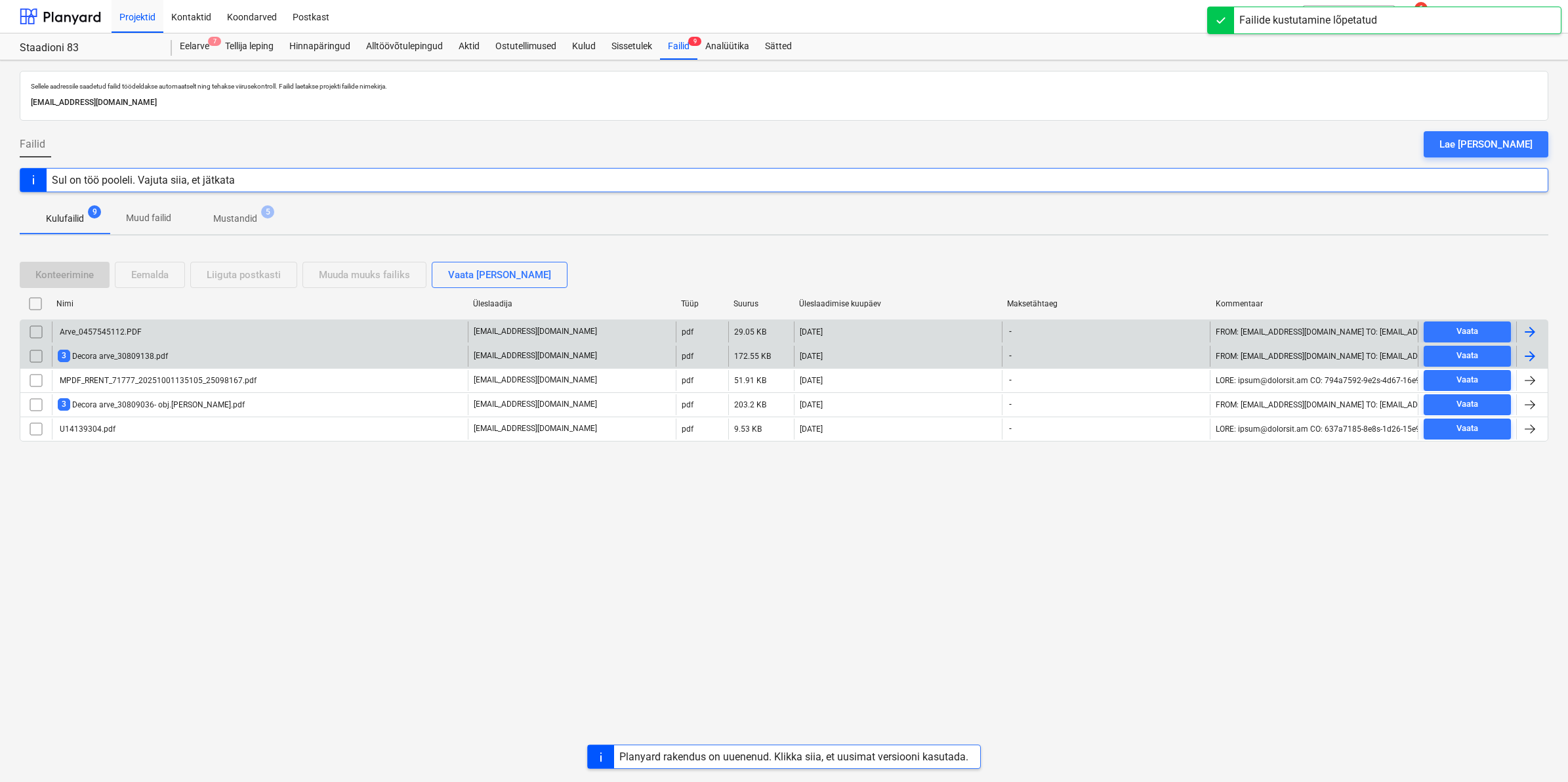
click at [99, 329] on div "Arve_0457545112.PDF" at bounding box center [100, 332] width 84 height 9
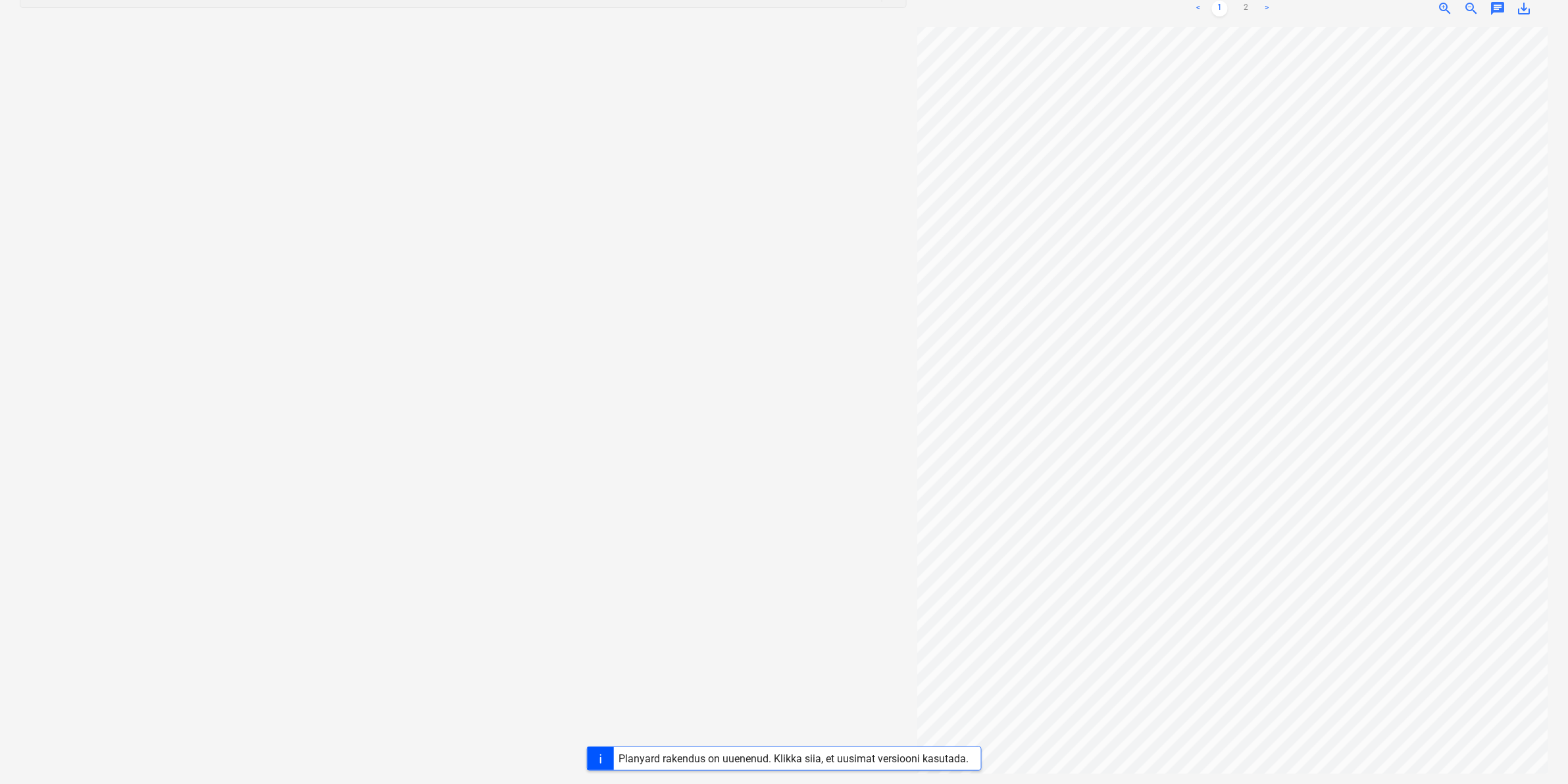
scroll to position [157, 47]
click at [1244, 8] on div "Projekti ületoomine ebaõnnestus" at bounding box center [1314, 14] width 152 height 16
click at [1251, 4] on div "Projekti ületoomine ebaõnnestus" at bounding box center [1314, 14] width 163 height 26
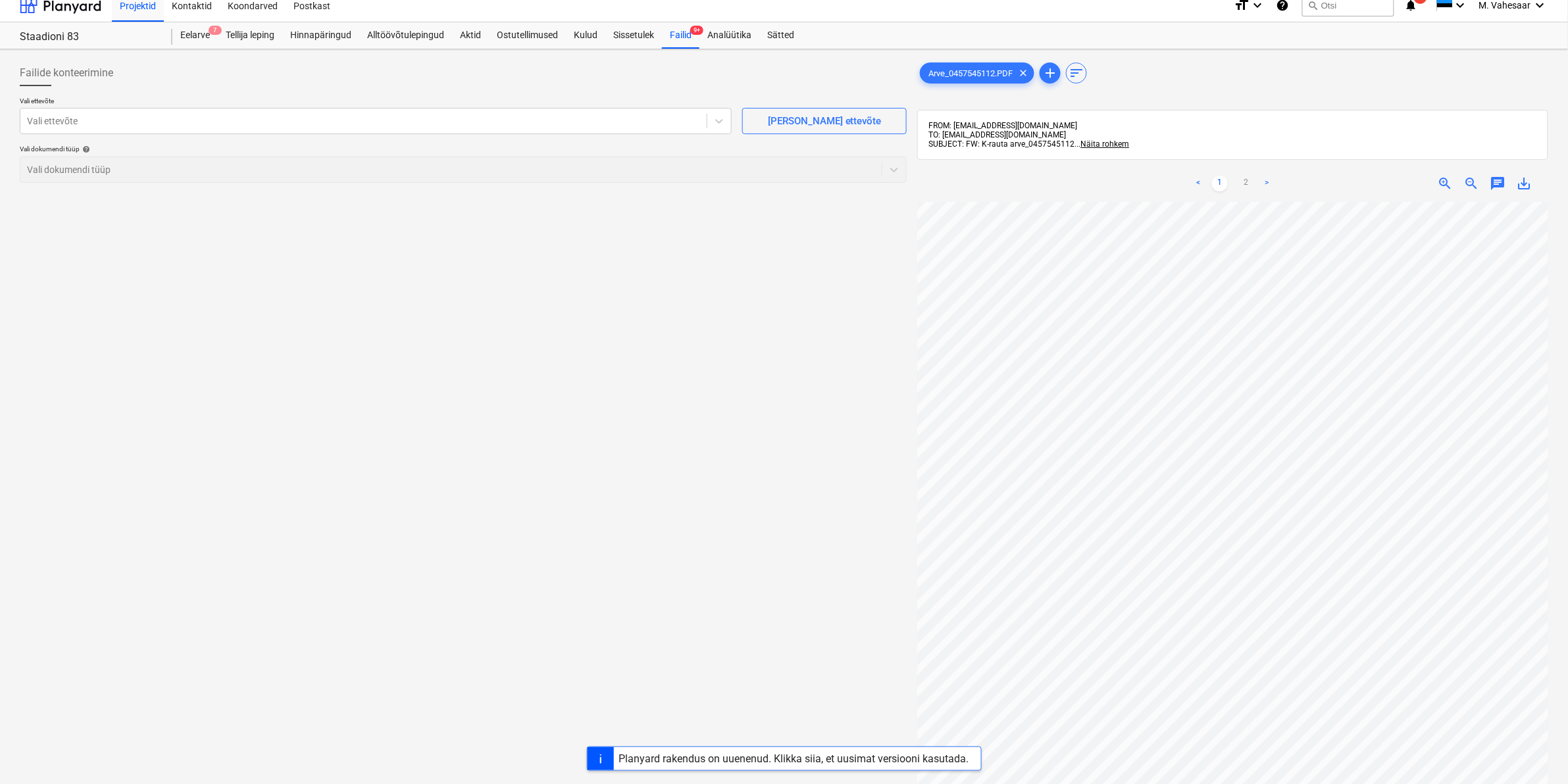
scroll to position [0, 0]
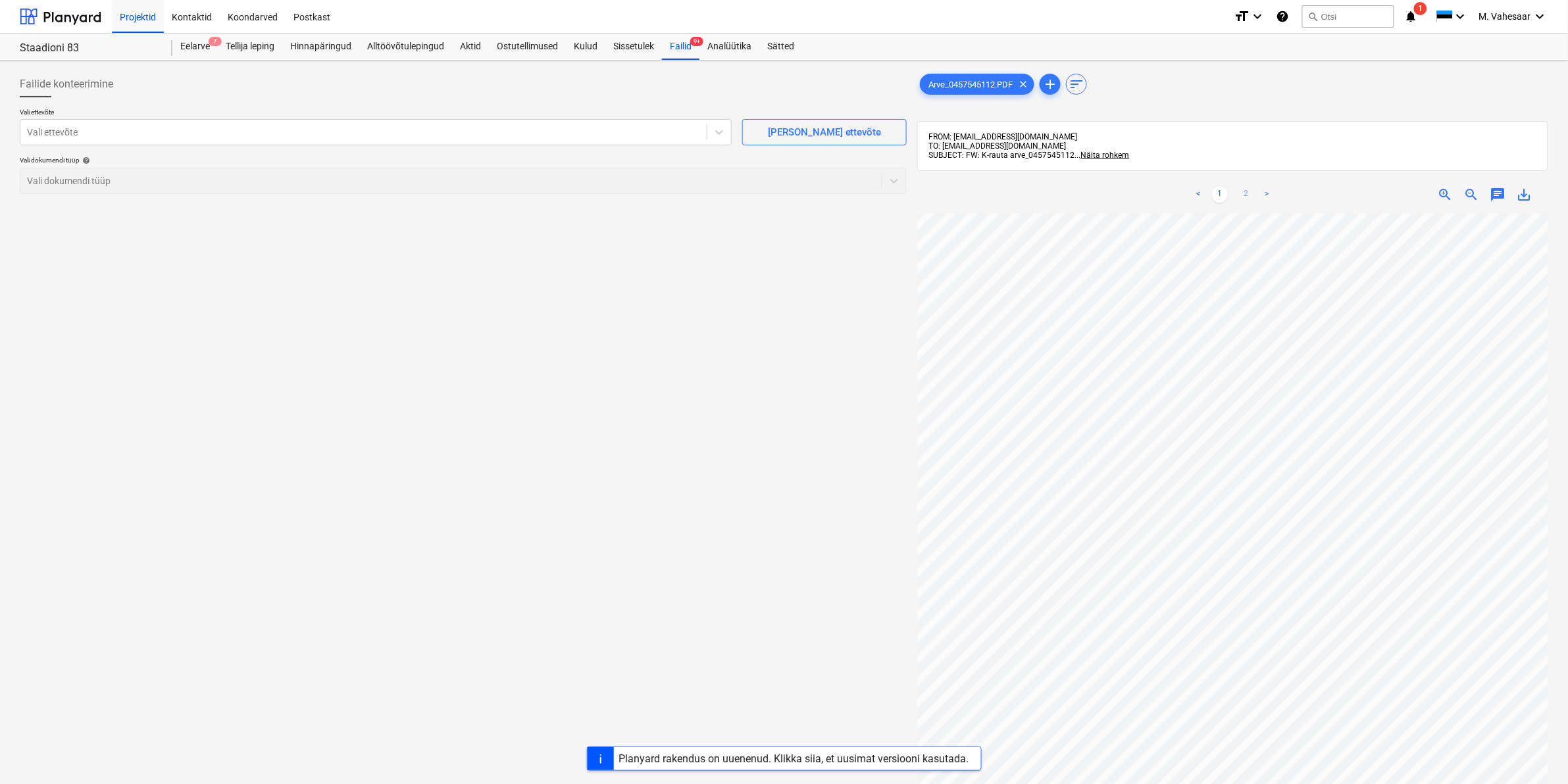
click at [1250, 196] on link "2" at bounding box center [1246, 194] width 16 height 16
click at [402, 136] on div at bounding box center [363, 132] width 673 height 13
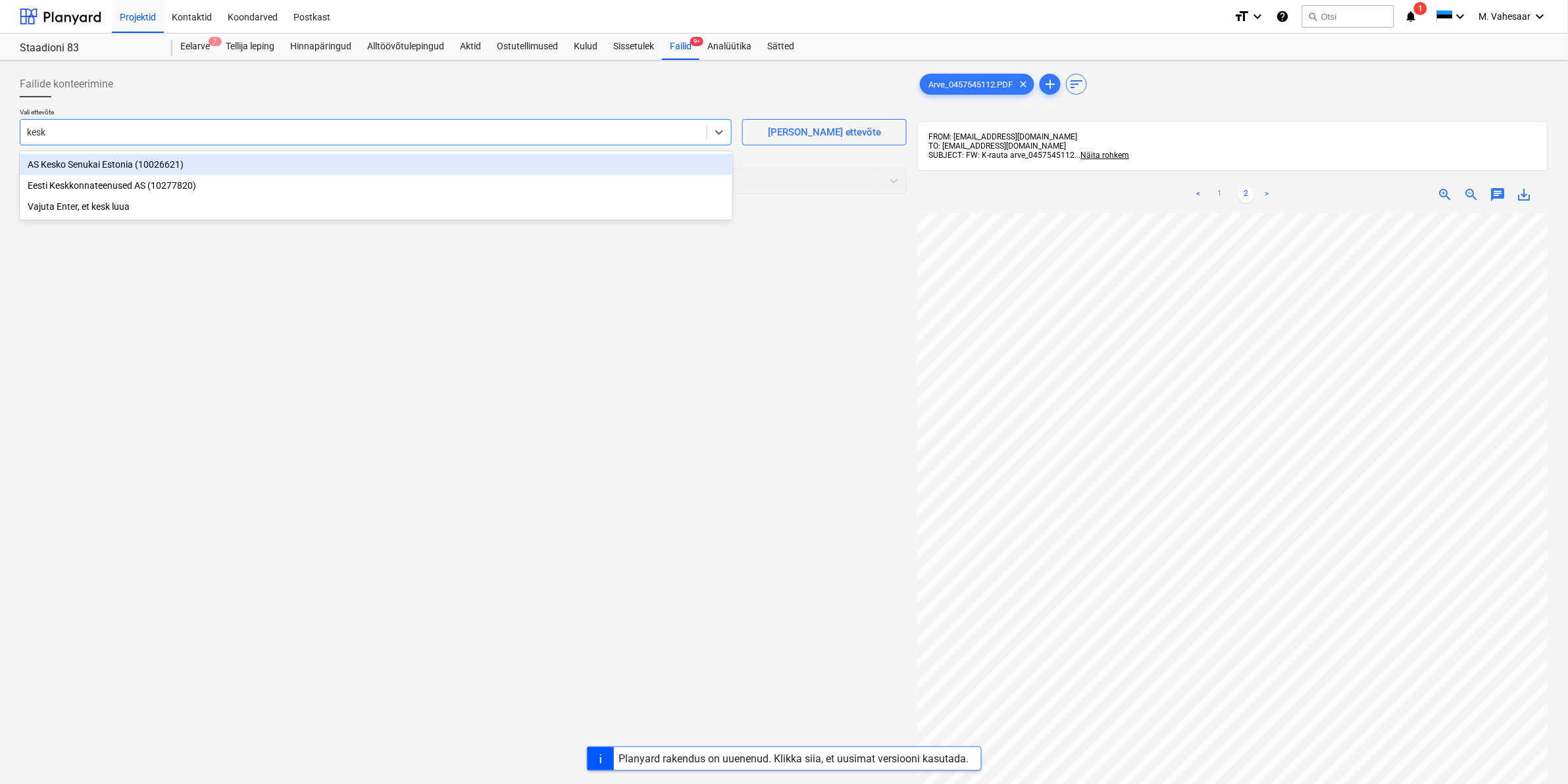
type input "kesko"
click at [86, 166] on div "AS Kesko Senukai Estonia (10026621)" at bounding box center [376, 164] width 713 height 21
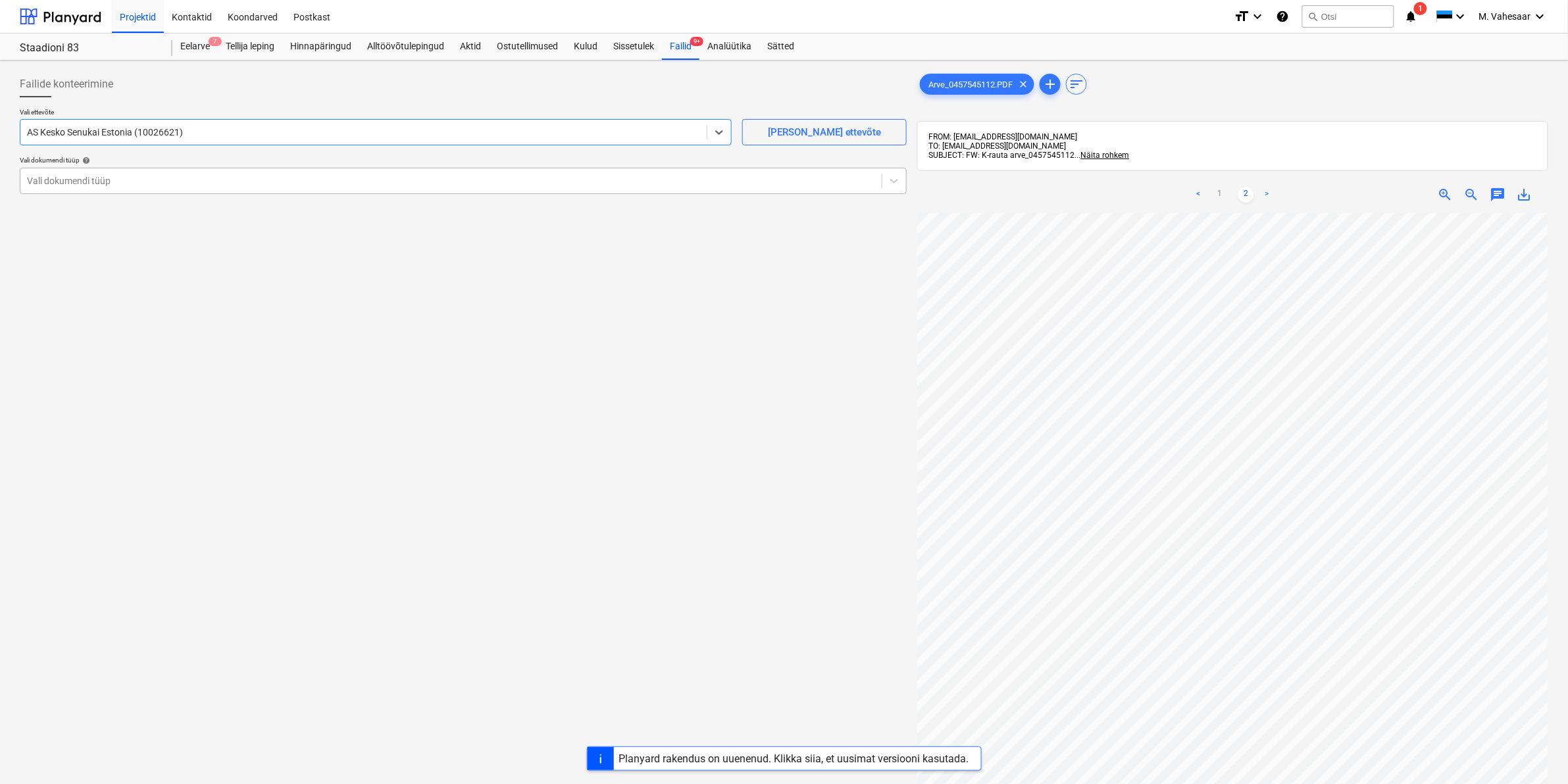
click at [82, 178] on div at bounding box center [451, 181] width 848 height 13
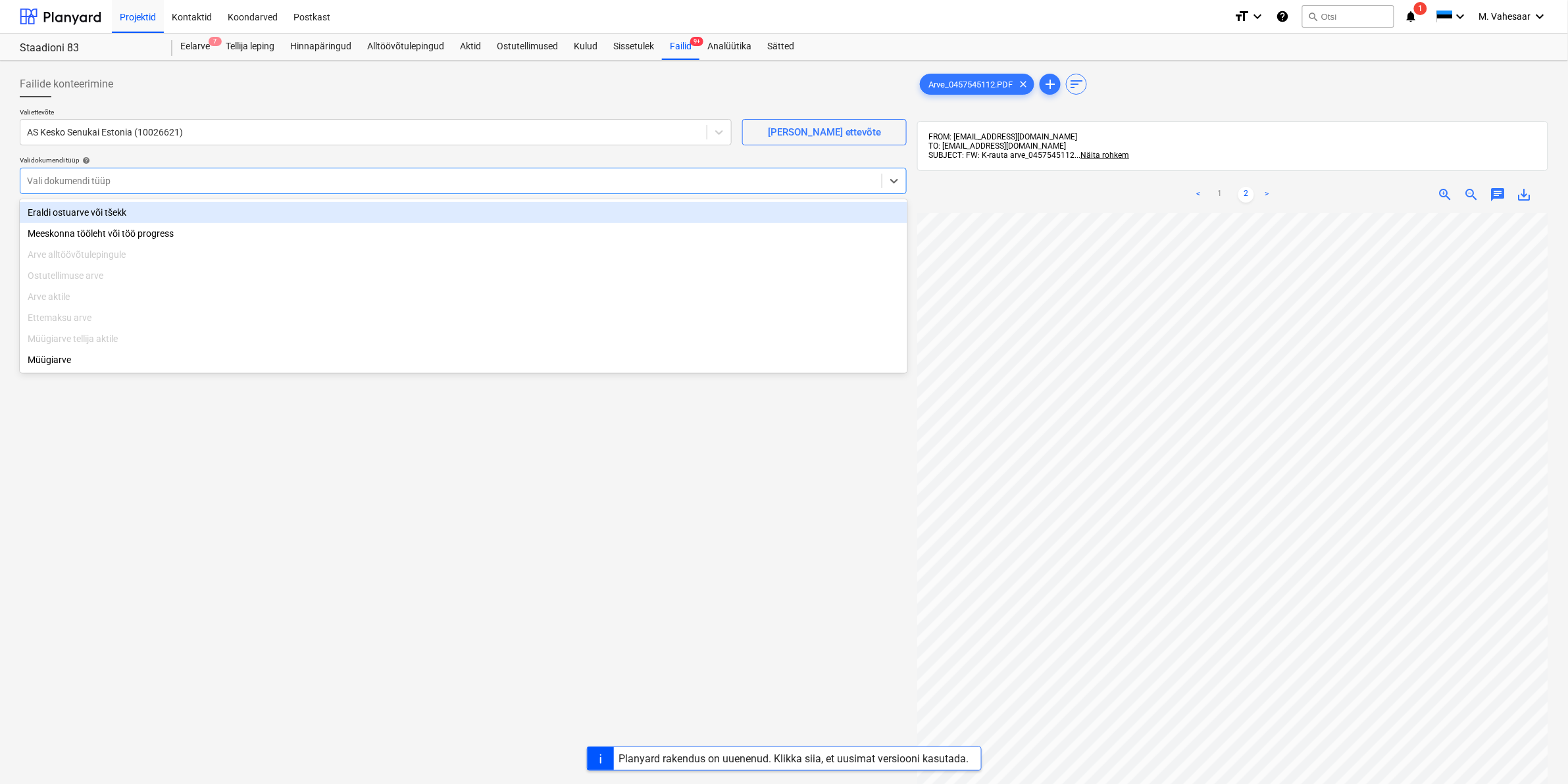
click at [69, 212] on div "Eraldi ostuarve või tšekk" at bounding box center [463, 212] width 887 height 21
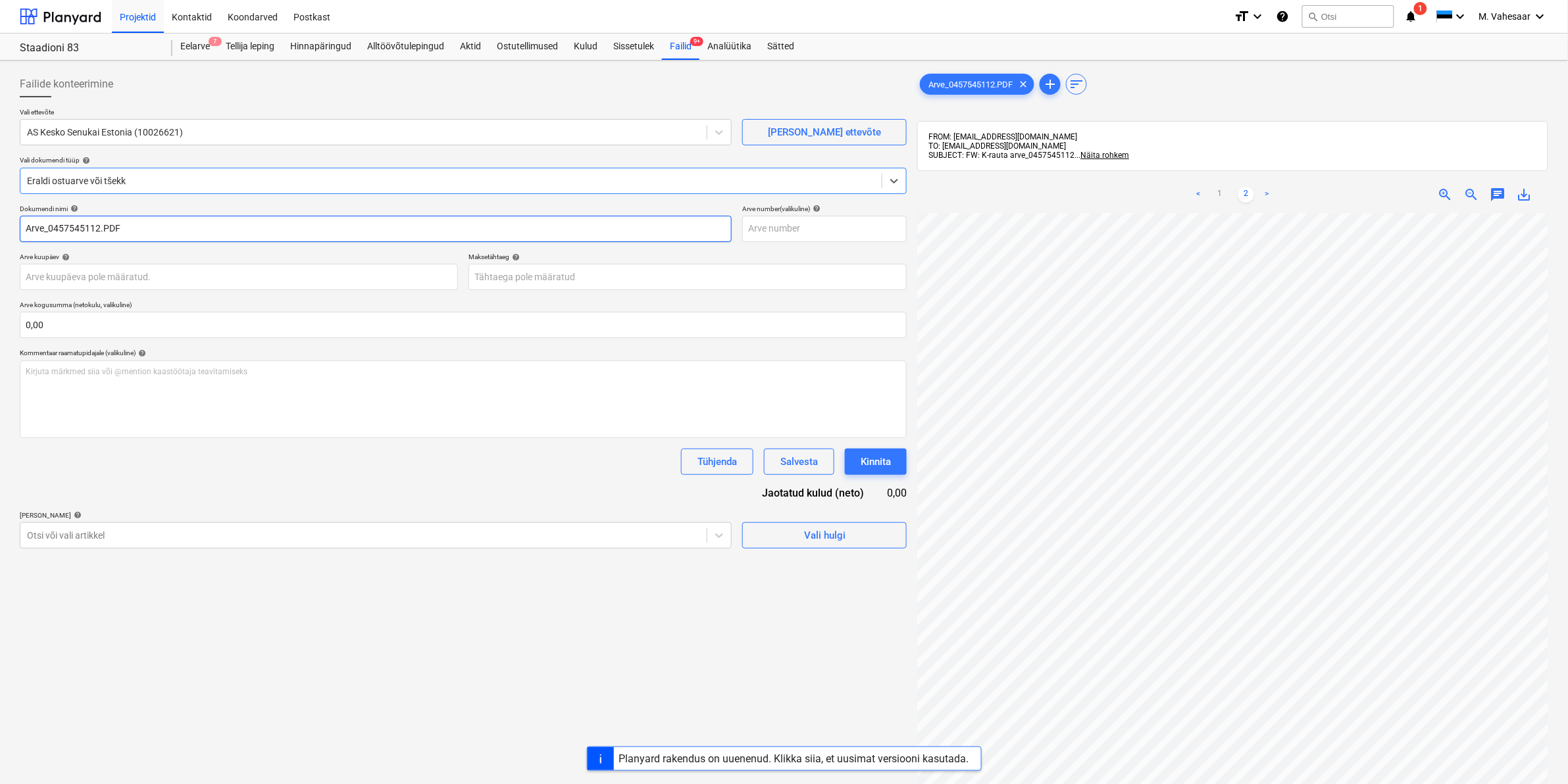
click at [25, 225] on input "Arve_0457545112.PDF" at bounding box center [376, 228] width 712 height 26
type input "K Rauta Arve_0457545112.PDF"
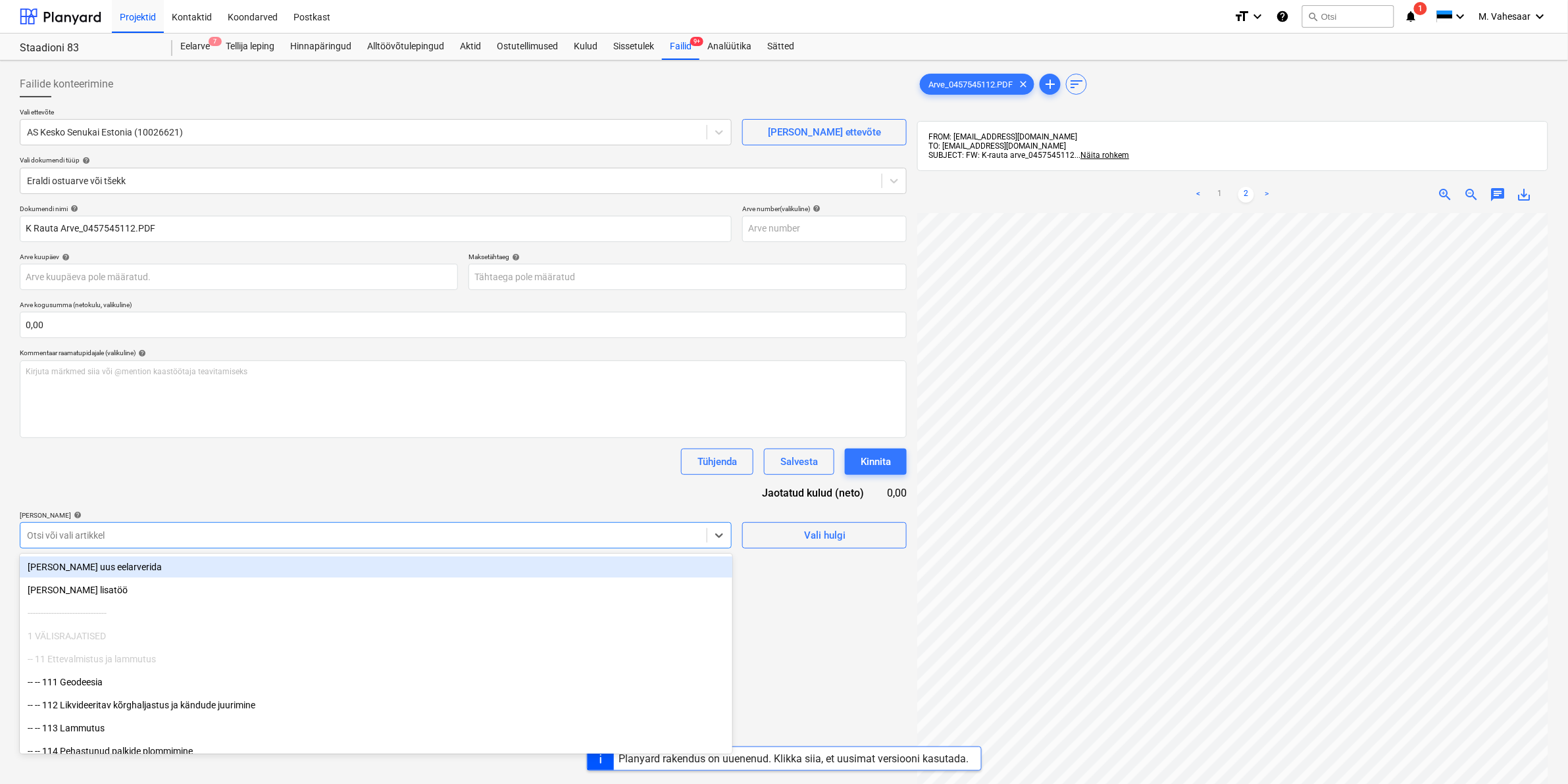
click at [149, 530] on div at bounding box center [363, 535] width 673 height 13
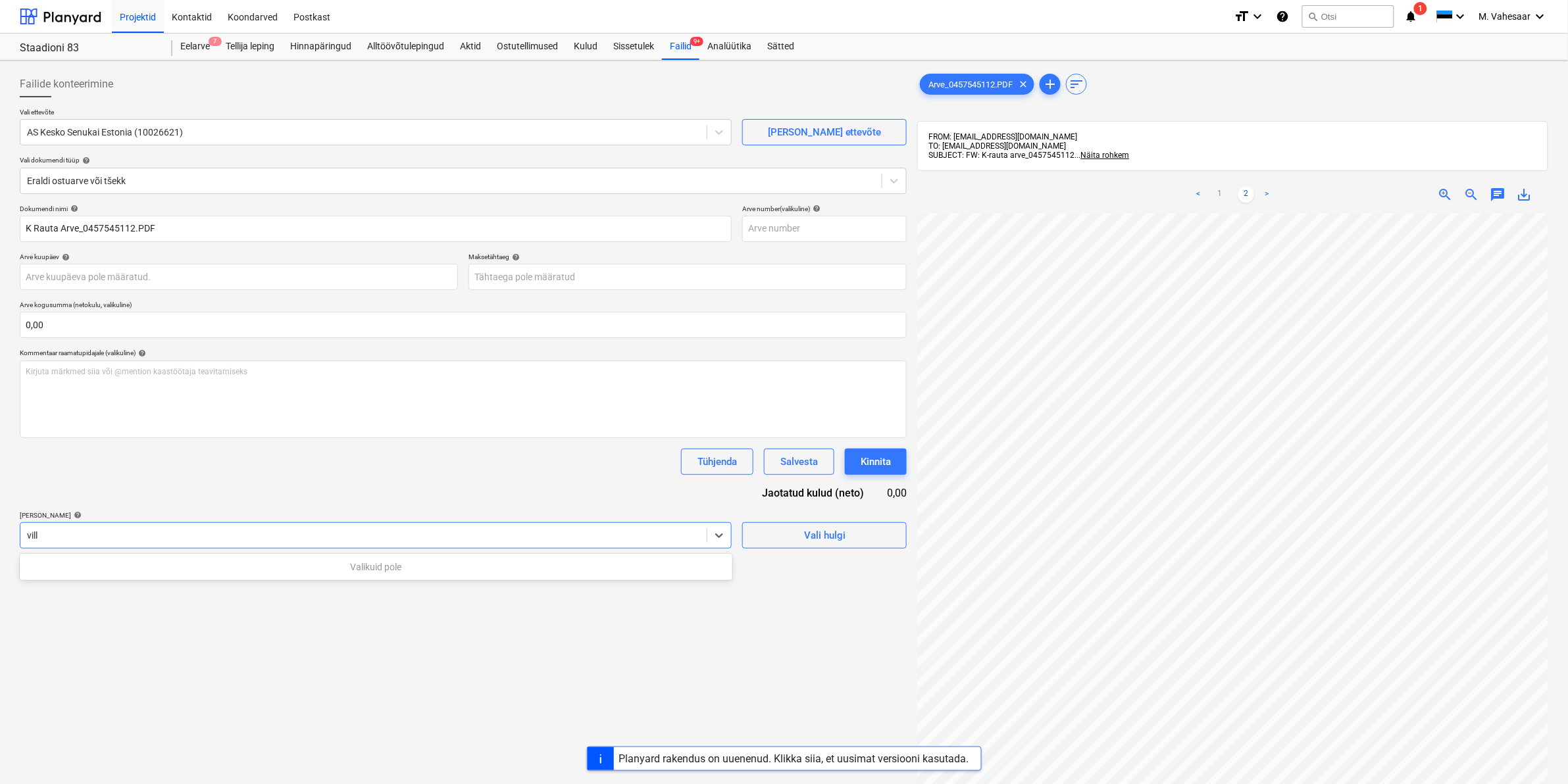
type input "vill"
click at [267, 538] on div at bounding box center [363, 535] width 673 height 13
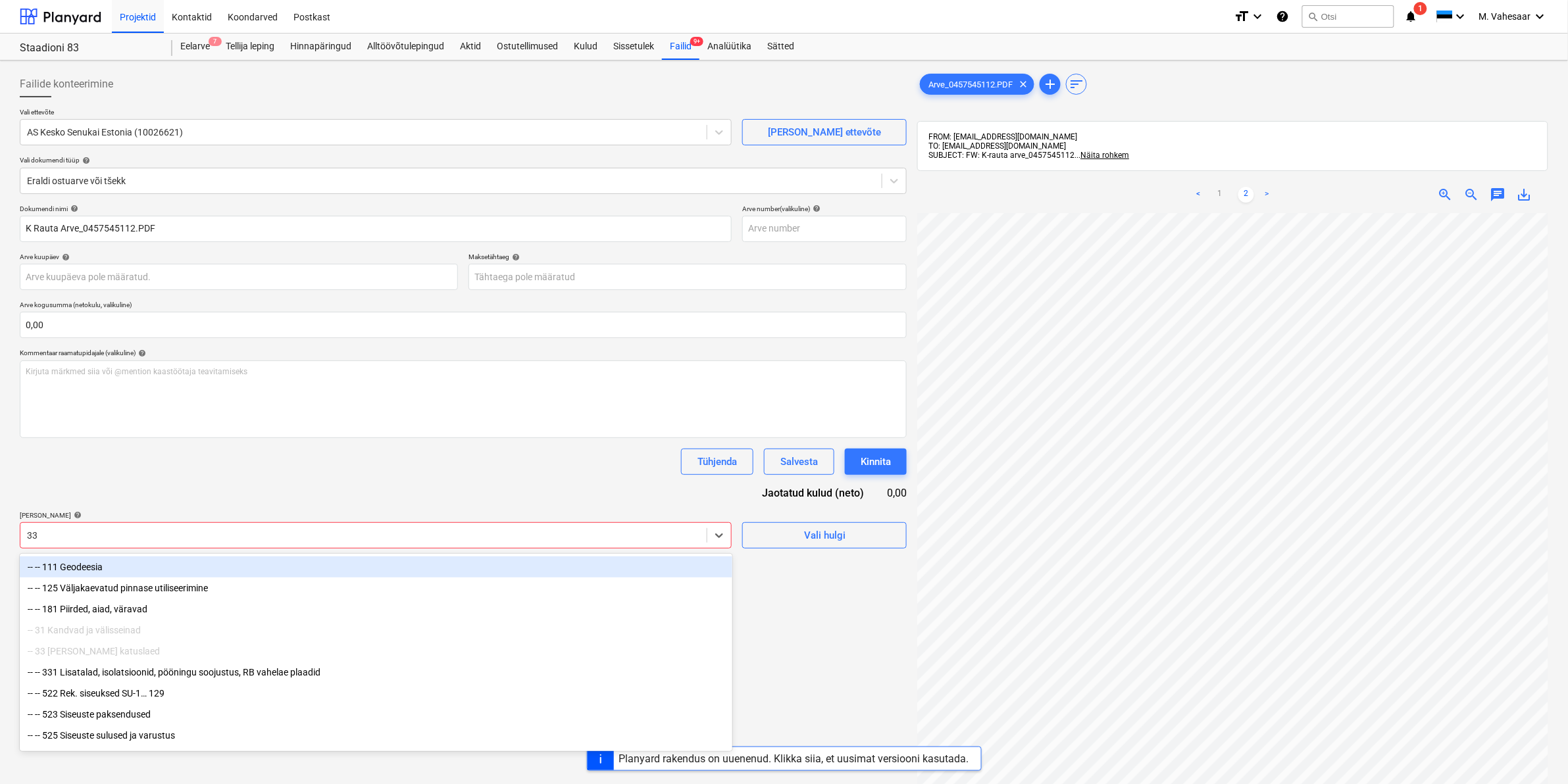
type input "331"
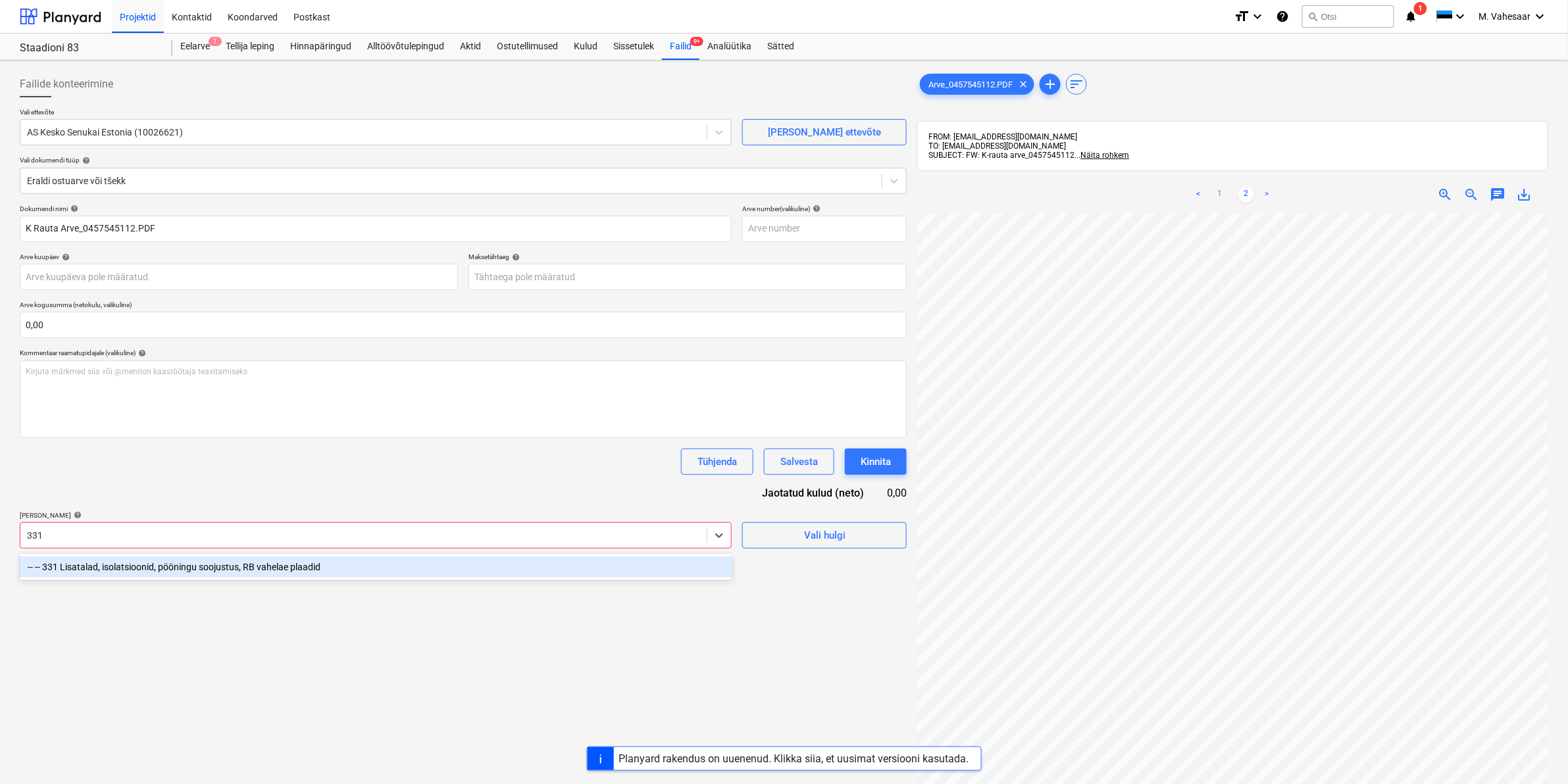
click at [229, 563] on div "-- -- 331 Lisatalad, isolatsioonid, pööningu soojustus, RB vahelae plaadid" at bounding box center [376, 567] width 713 height 21
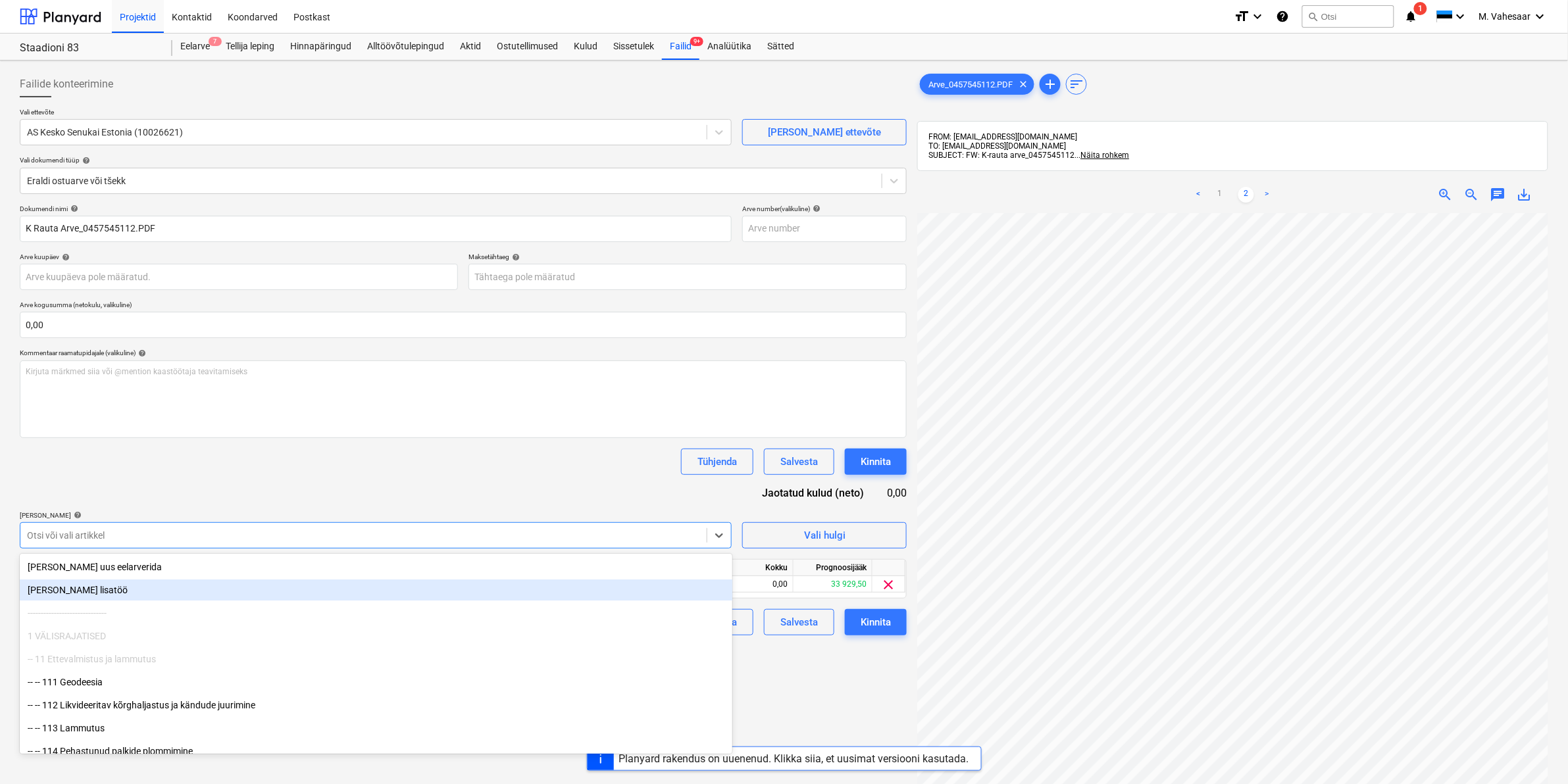
click at [818, 670] on div "Failide konteerimine Vali ettevõte AS Kesko Senukai Estonia (10026621) [PERSON_…" at bounding box center [463, 516] width 898 height 900
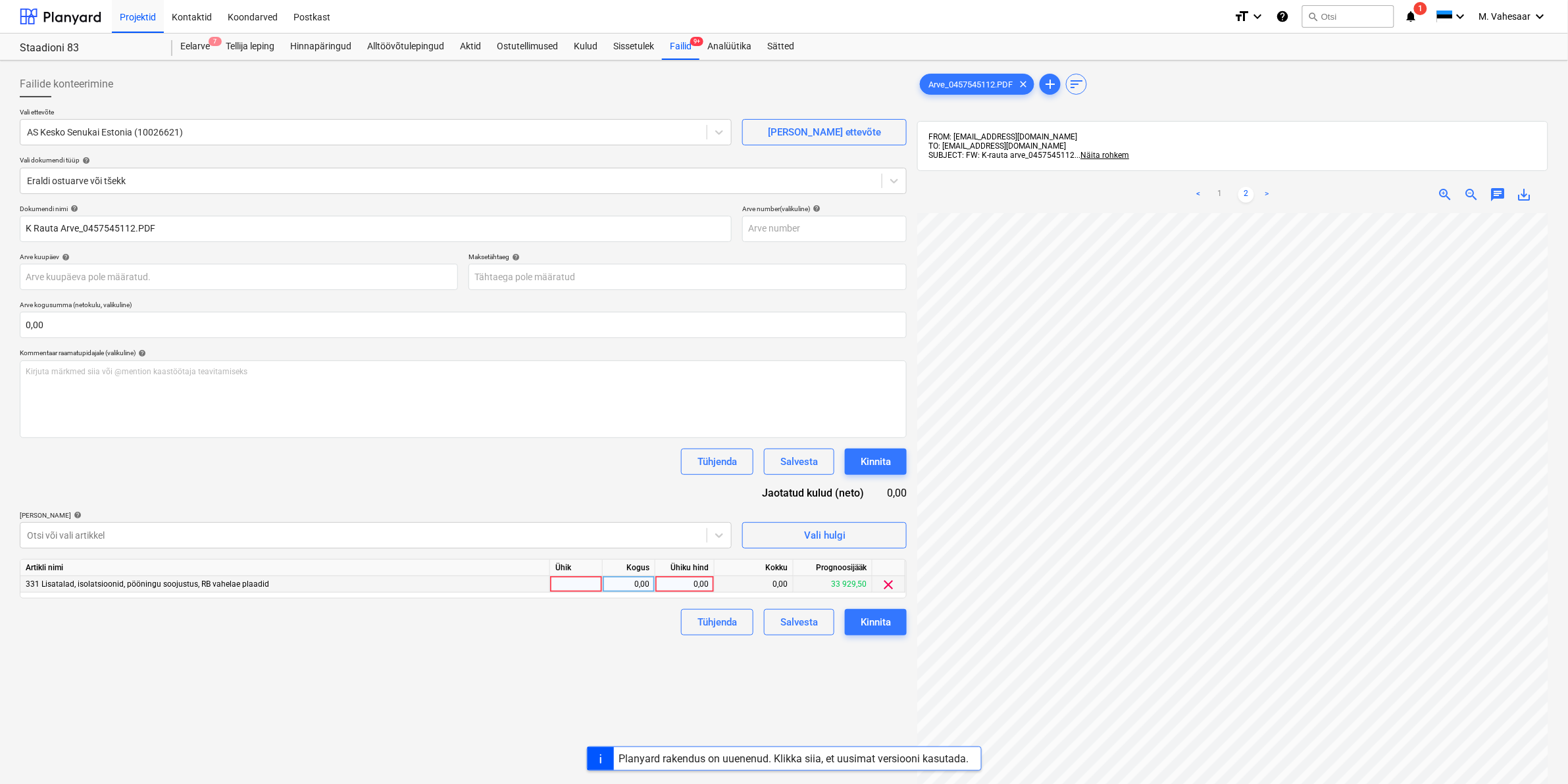
click at [689, 584] on div "0,00" at bounding box center [685, 585] width 48 height 16
type input "2388,50"
click at [522, 648] on div "Failide konteerimine Vali ettevõte AS Kesko Senukai Estonia (10026621) [PERSON_…" at bounding box center [463, 516] width 898 height 900
click at [879, 624] on div "Kinnita" at bounding box center [876, 622] width 30 height 17
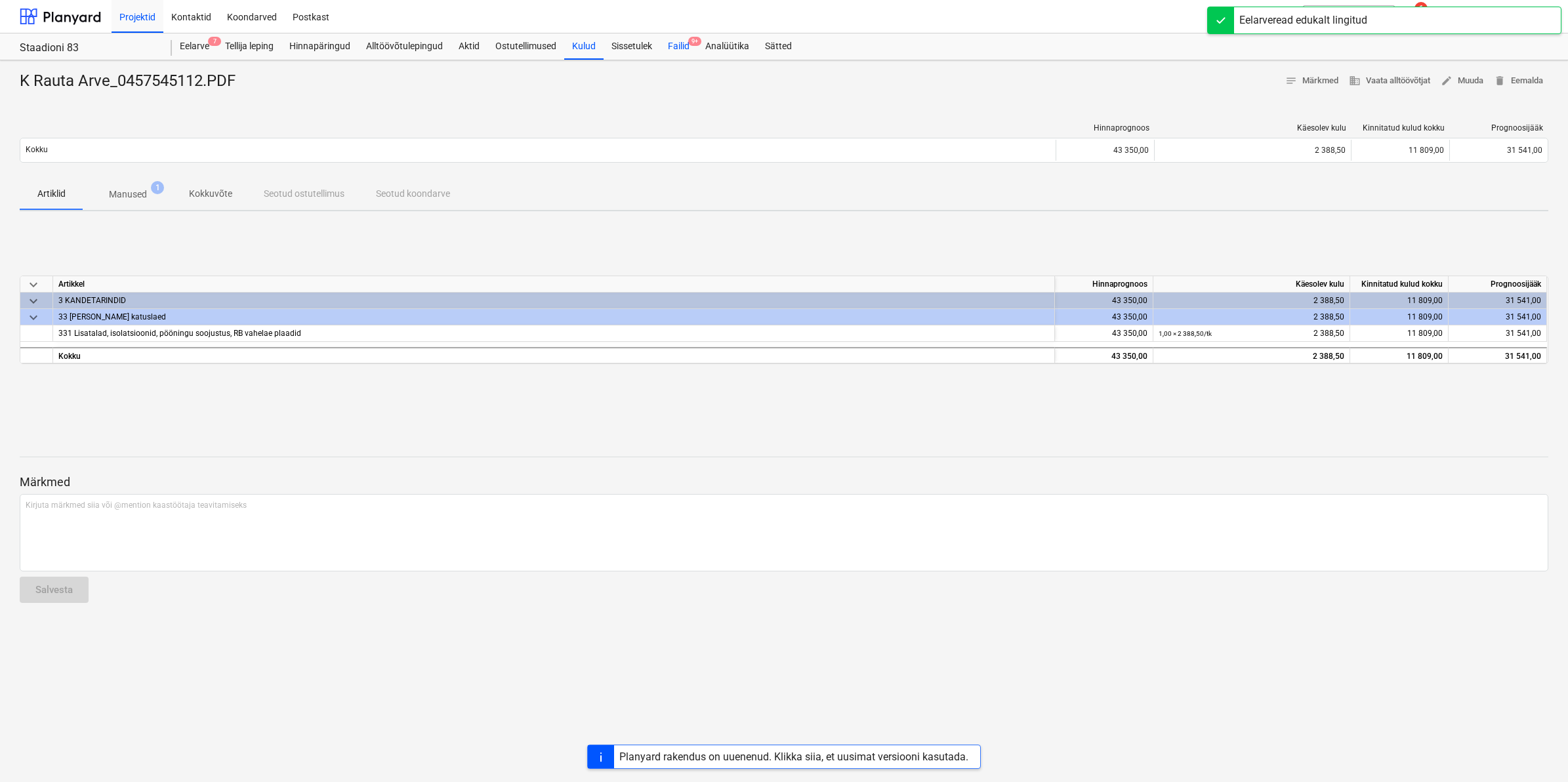
drag, startPoint x: 684, startPoint y: 47, endPoint x: 684, endPoint y: 58, distance: 11.0
click at [684, 47] on div "Failid 9+" at bounding box center [679, 46] width 38 height 26
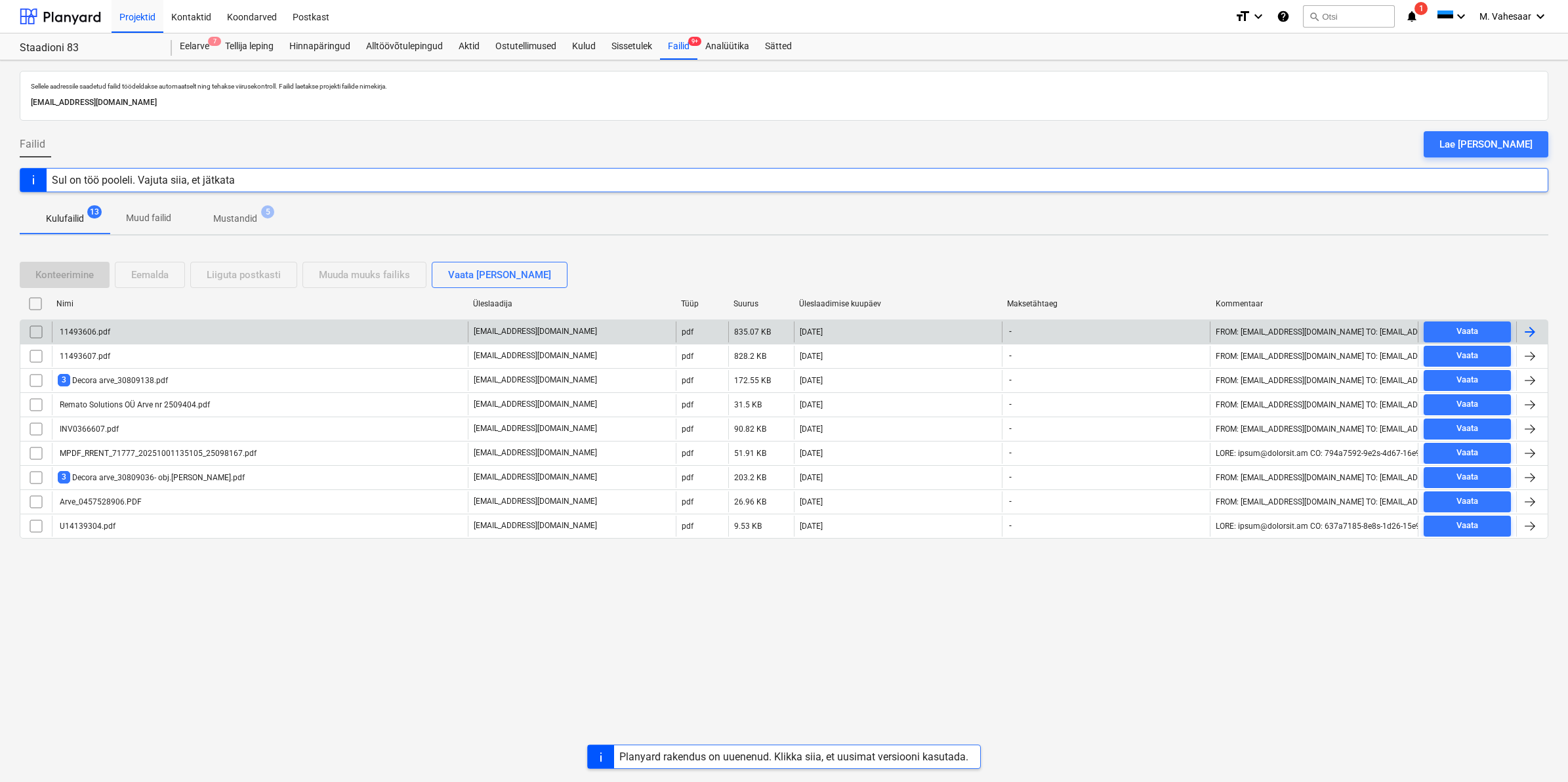
click at [117, 332] on div "11493606.pdf" at bounding box center [260, 332] width 416 height 21
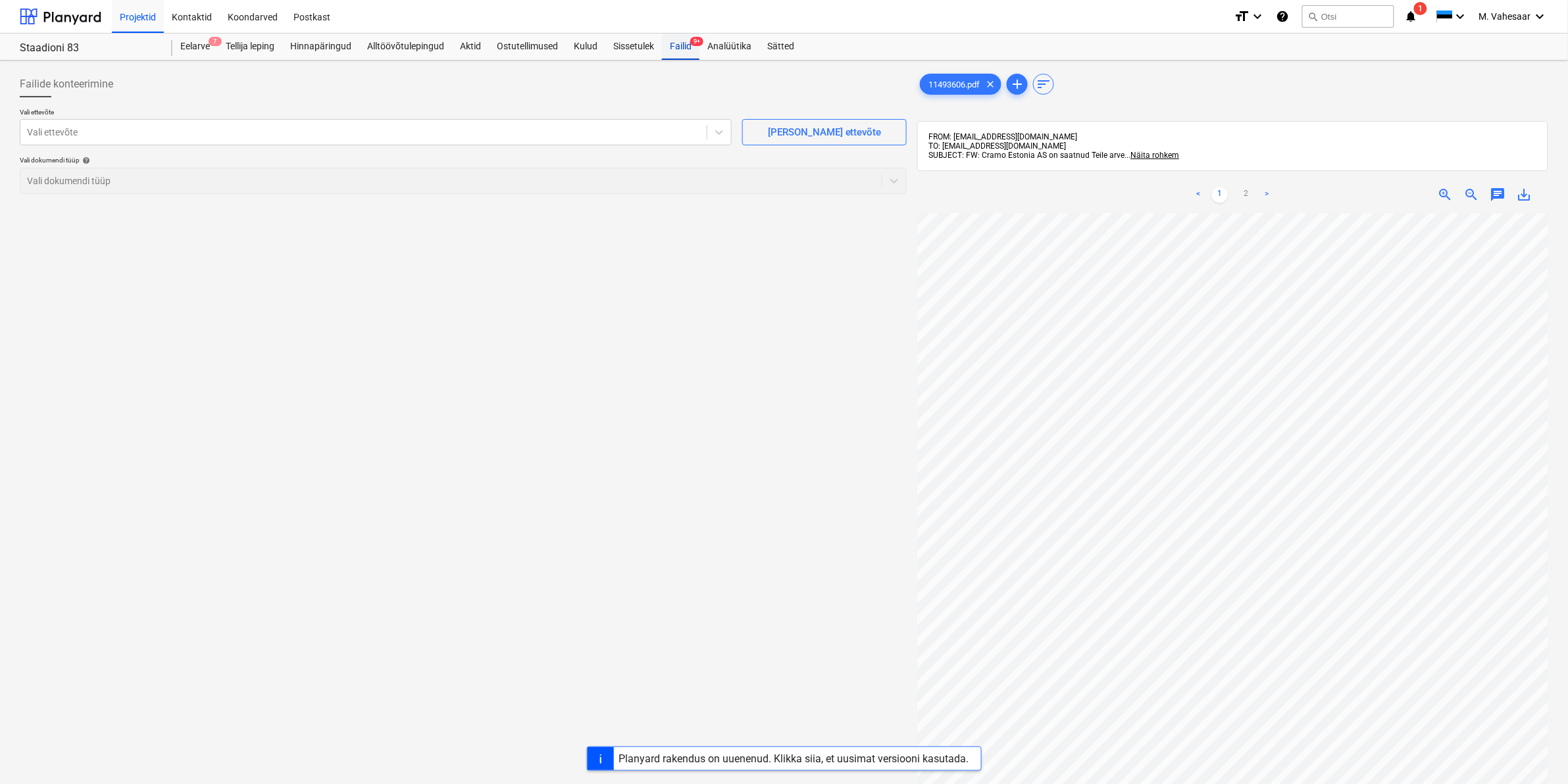
click at [681, 50] on div "Failid 9+" at bounding box center [681, 47] width 38 height 26
